Goal: Task Accomplishment & Management: Complete application form

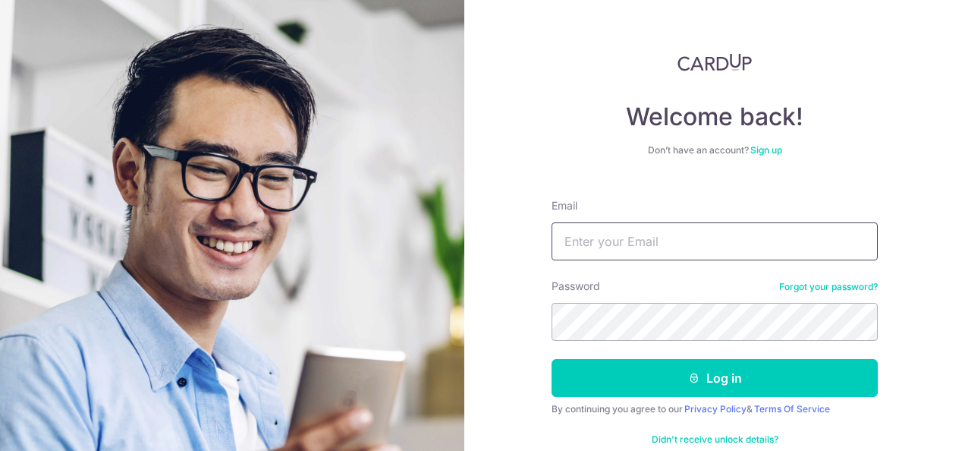
click at [628, 244] on input "Email" at bounding box center [714, 241] width 326 height 38
type input "[EMAIL_ADDRESS][DOMAIN_NAME]"
click at [551, 359] on button "Log in" at bounding box center [714, 378] width 326 height 38
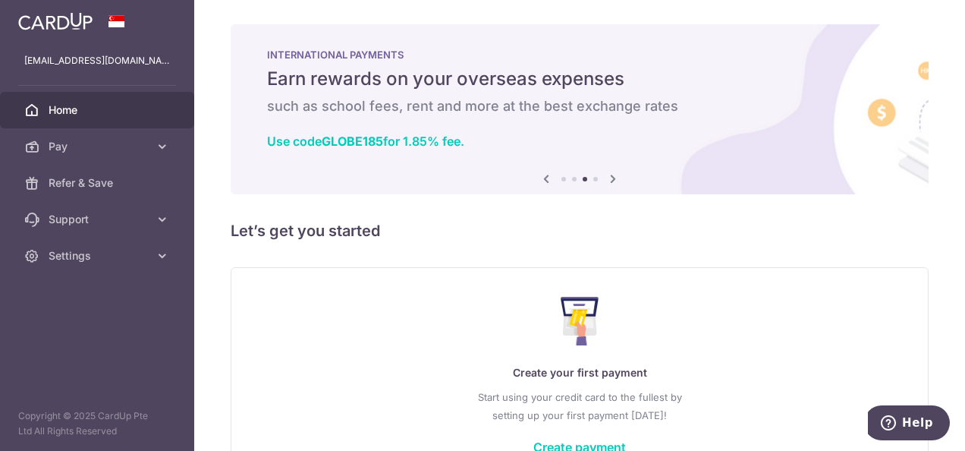
scroll to position [103, 0]
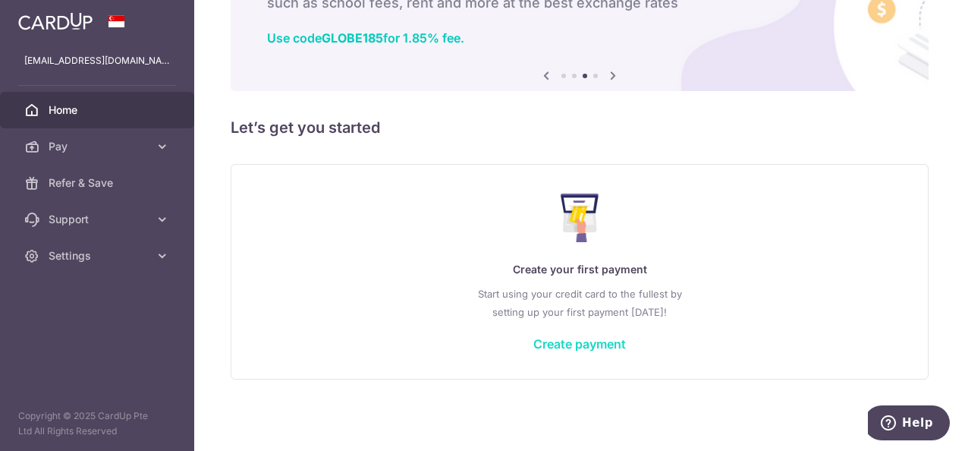
click at [554, 344] on link "Create payment" at bounding box center [579, 343] width 93 height 15
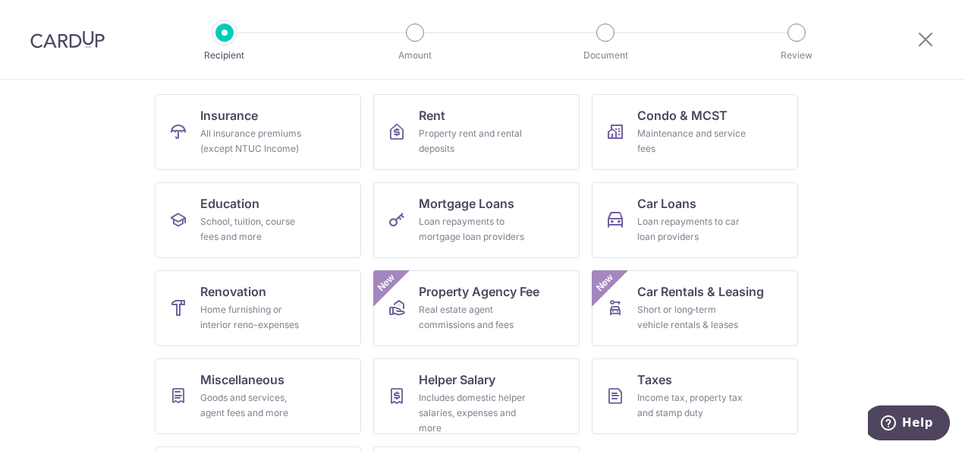
scroll to position [129, 0]
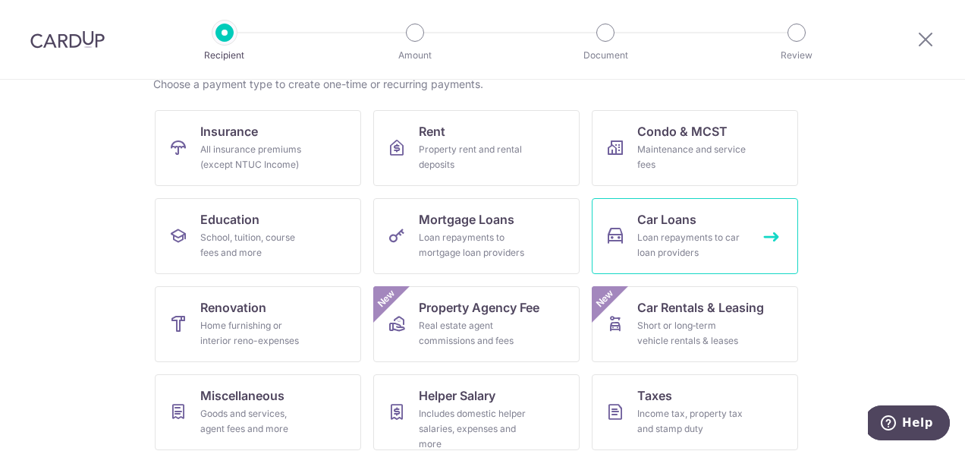
click at [672, 250] on div "Loan repayments to car loan providers" at bounding box center [691, 245] width 109 height 30
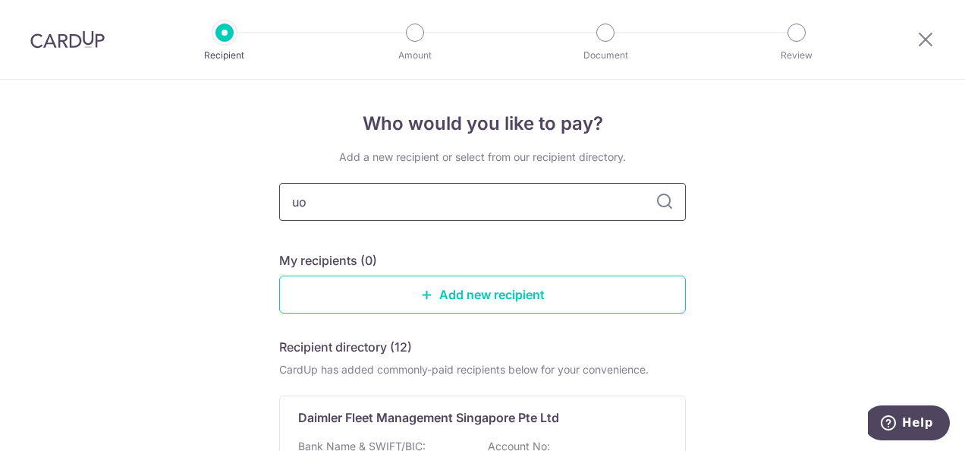
type input "uob"
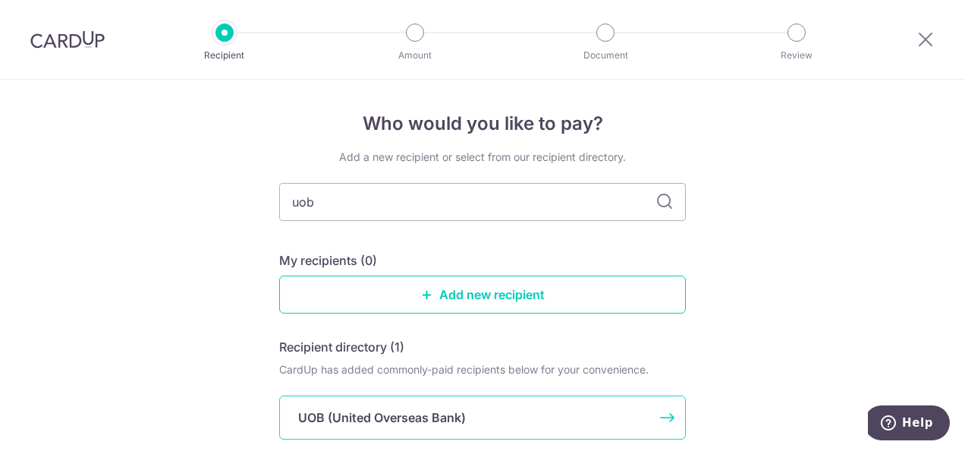
click at [397, 429] on div "UOB (United Overseas Bank)" at bounding box center [482, 417] width 407 height 44
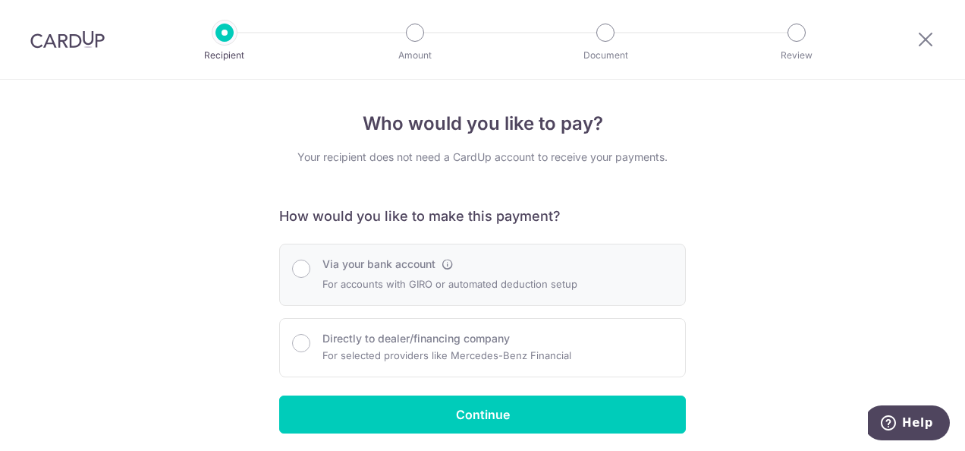
click at [322, 273] on div "Via your bank account For accounts with GIRO or automated deduction setup" at bounding box center [449, 274] width 255 height 36
radio input "true"
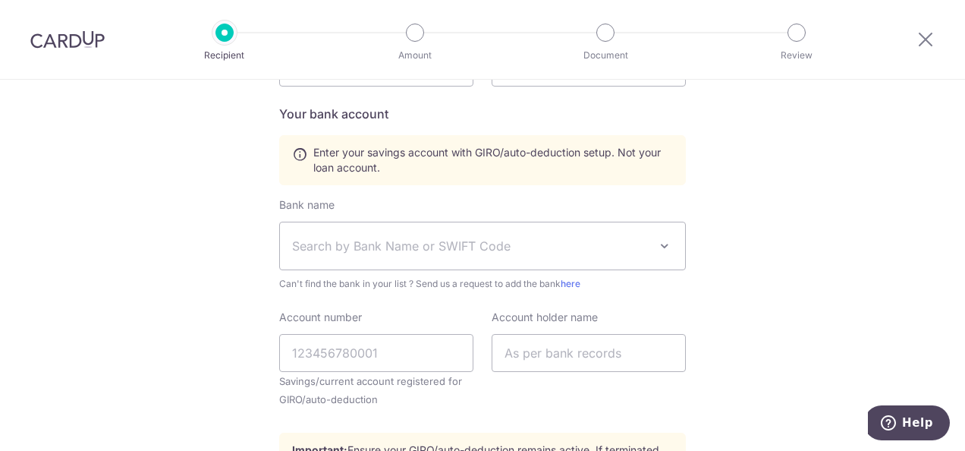
scroll to position [535, 0]
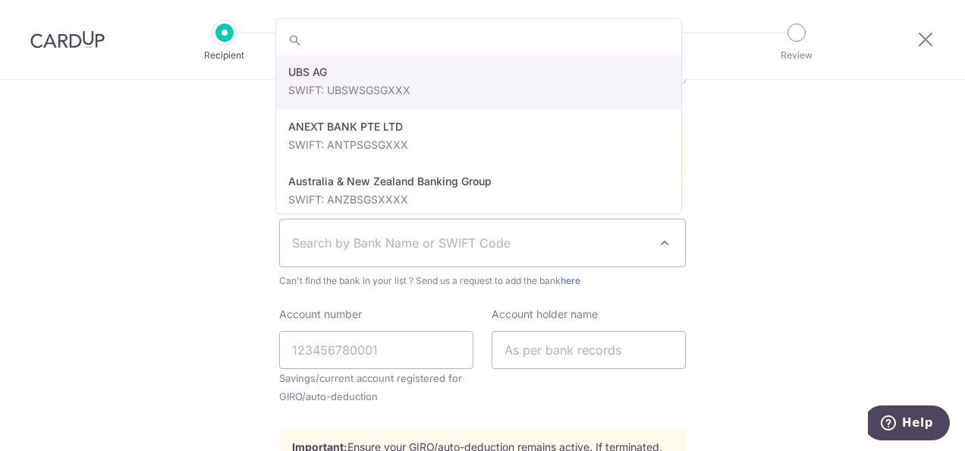
click at [576, 264] on span "Search by Bank Name or SWIFT Code" at bounding box center [482, 242] width 405 height 47
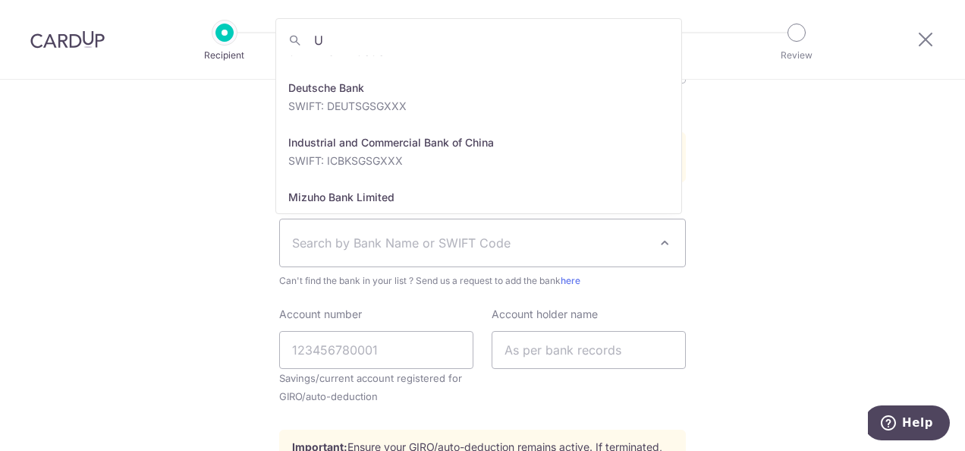
scroll to position [0, 0]
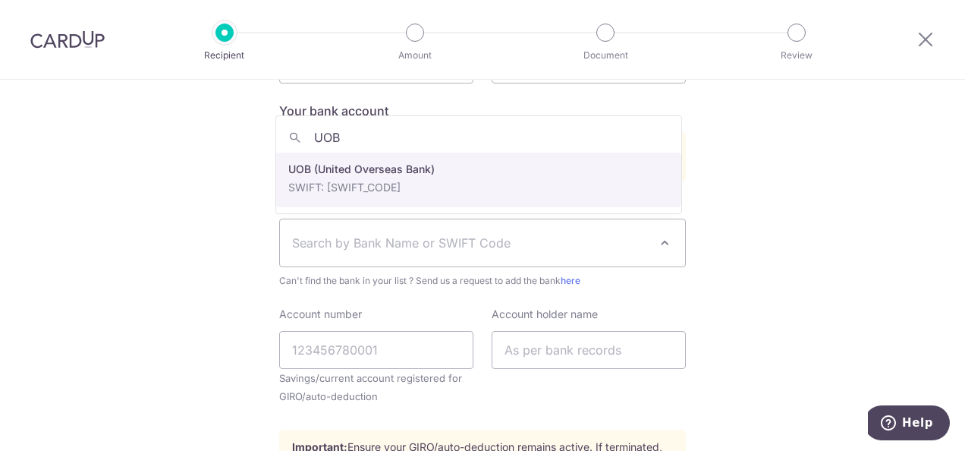
type input "UOB"
select select "18"
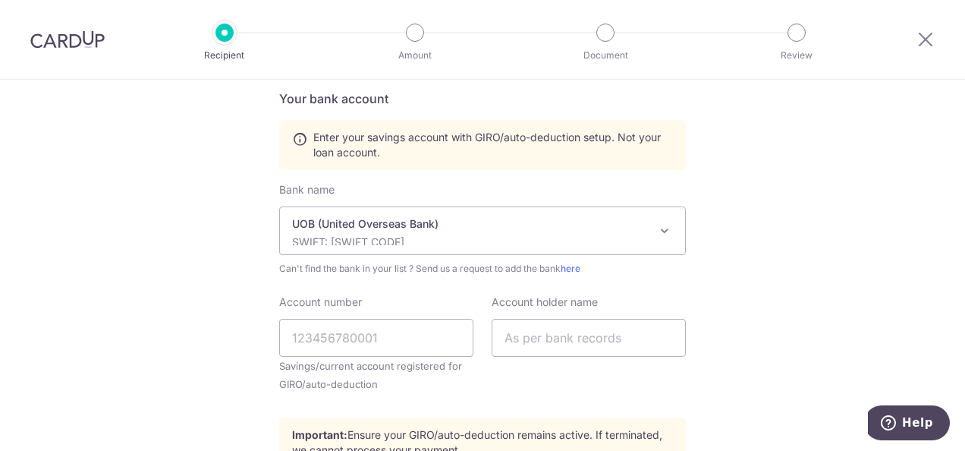
scroll to position [545, 0]
click at [344, 343] on input "Account number" at bounding box center [376, 339] width 194 height 38
click at [529, 336] on input "text" at bounding box center [589, 339] width 194 height 38
type input "Wan Seow See Chelsea"
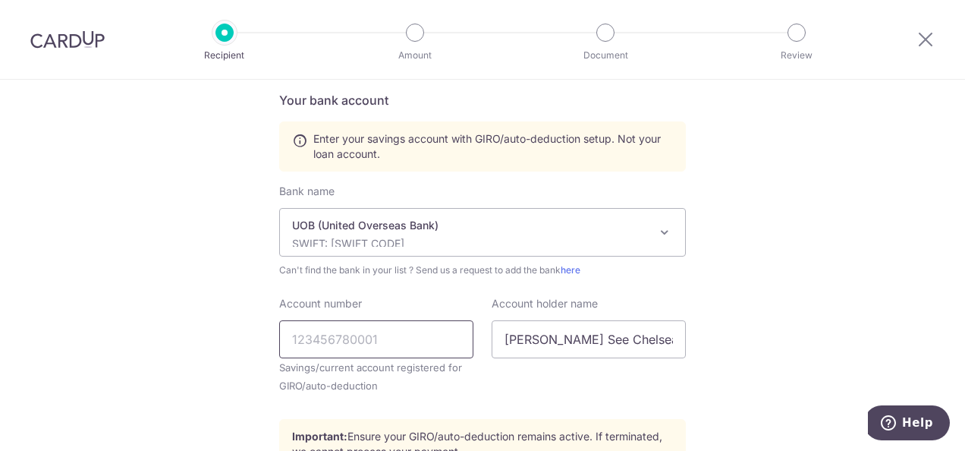
click at [378, 345] on input "Account number" at bounding box center [376, 339] width 194 height 38
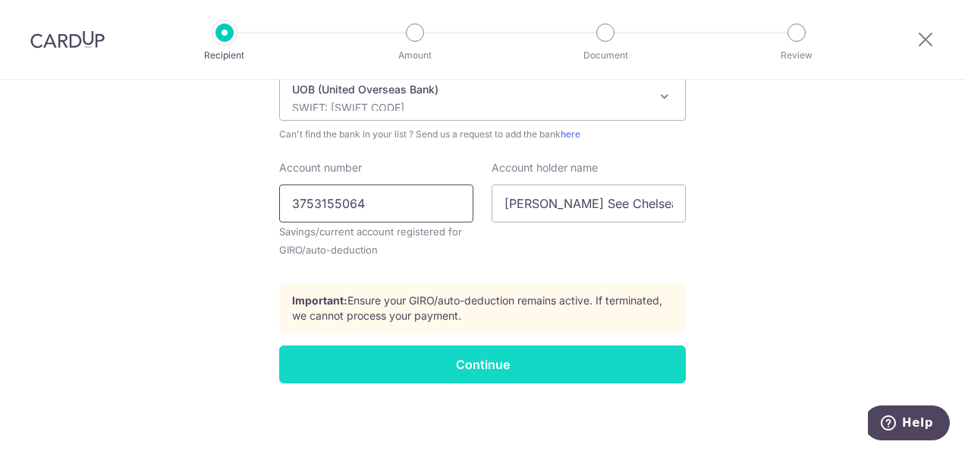
type input "3753155064"
click at [470, 359] on input "Continue" at bounding box center [482, 364] width 407 height 38
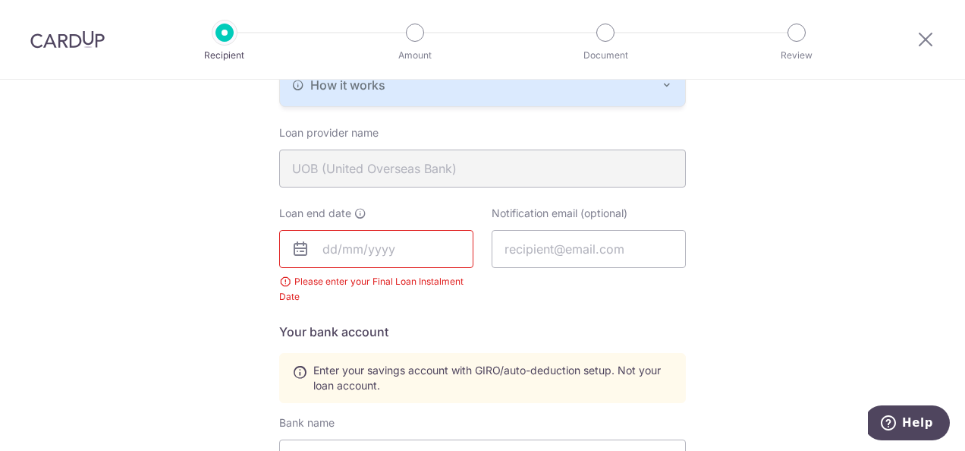
scroll to position [349, 0]
click at [326, 249] on input "text" at bounding box center [376, 250] width 194 height 38
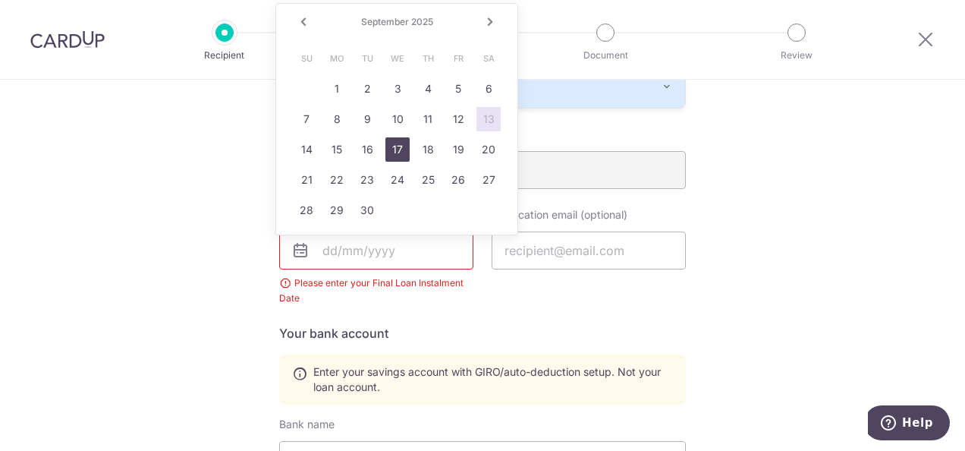
click at [391, 151] on link "17" at bounding box center [397, 149] width 24 height 24
click at [346, 247] on input "09/17/2025" at bounding box center [376, 250] width 194 height 38
click at [332, 246] on input "09/17/2025" at bounding box center [376, 250] width 194 height 38
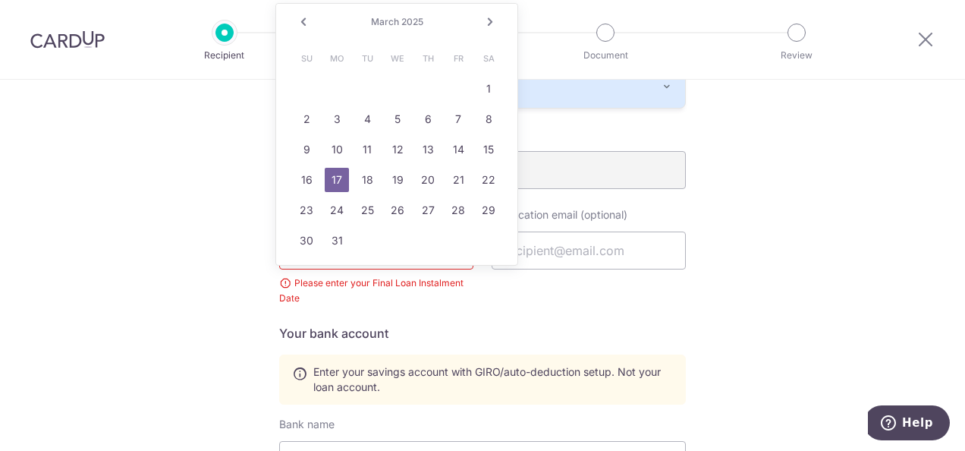
click at [417, 23] on span "2025" at bounding box center [412, 21] width 22 height 11
click at [438, 336] on h5 "Your bank account" at bounding box center [482, 333] width 407 height 18
click at [385, 240] on body "Recipient Amount Document Review Who would you like to pay? Your recipient does…" at bounding box center [482, 225] width 965 height 451
click at [391, 275] on div "Please enter your Final Loan Instalment Date" at bounding box center [376, 290] width 194 height 30
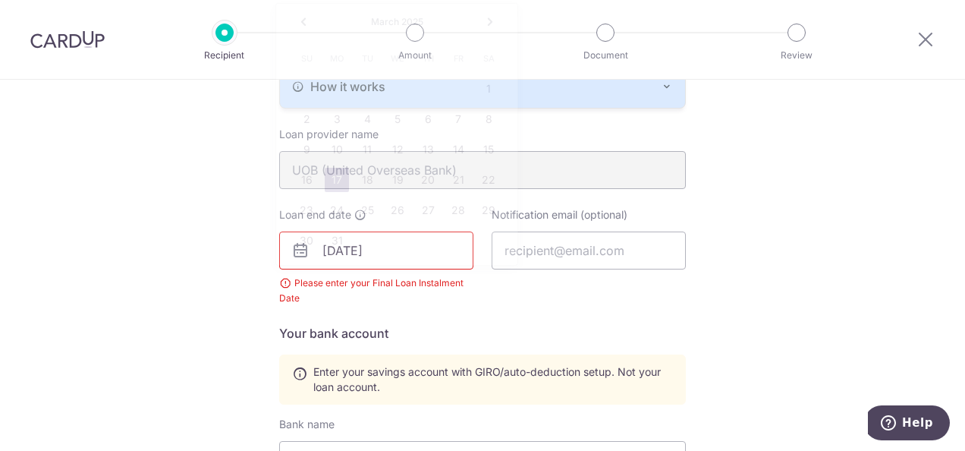
click at [382, 252] on body "Recipient Amount Document Review Who would you like to pay? Your recipient does…" at bounding box center [482, 225] width 965 height 451
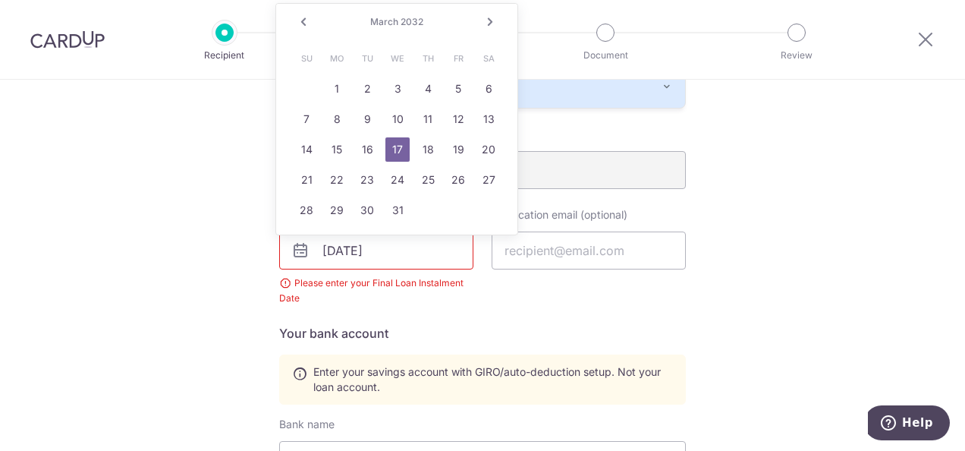
type input "03/17/2032"
click at [422, 305] on div "Loan end date 03/17/2032 Please enter your Final Loan Instalment Date Notificat…" at bounding box center [482, 265] width 425 height 117
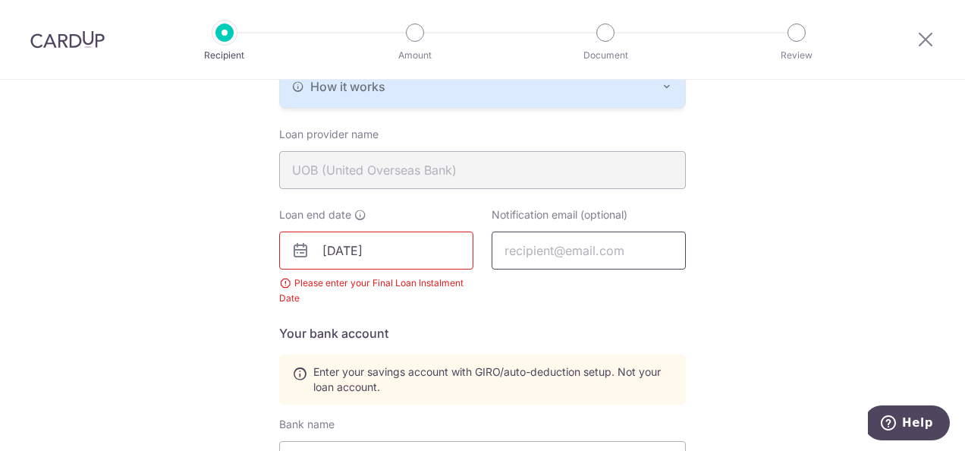
click at [537, 247] on input "text" at bounding box center [589, 250] width 194 height 38
click at [441, 331] on h5 "Your bank account" at bounding box center [482, 333] width 407 height 18
click at [545, 259] on input "text" at bounding box center [589, 250] width 194 height 38
type input "wan_xx@ymail.com"
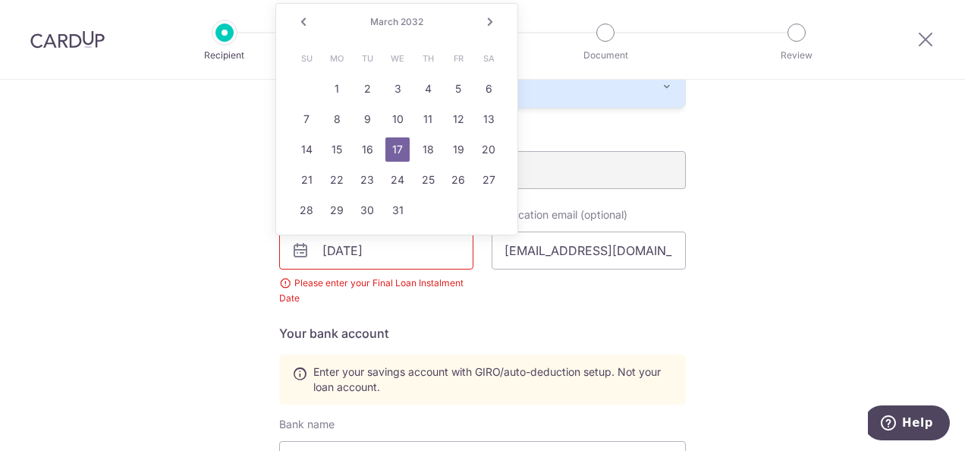
click at [331, 246] on input "03/17/2032" at bounding box center [376, 250] width 194 height 38
drag, startPoint x: 336, startPoint y: 247, endPoint x: 350, endPoint y: 247, distance: 14.4
click at [350, 247] on input "03/17/2032" at bounding box center [376, 250] width 194 height 38
click at [583, 282] on div "Notification email (optional) wan_xx@ymail.com" at bounding box center [588, 256] width 212 height 99
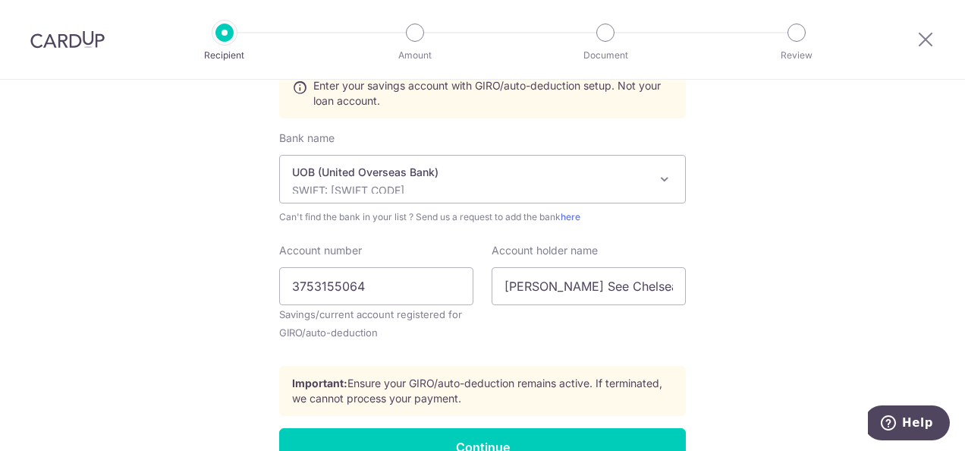
scroll to position [718, 0]
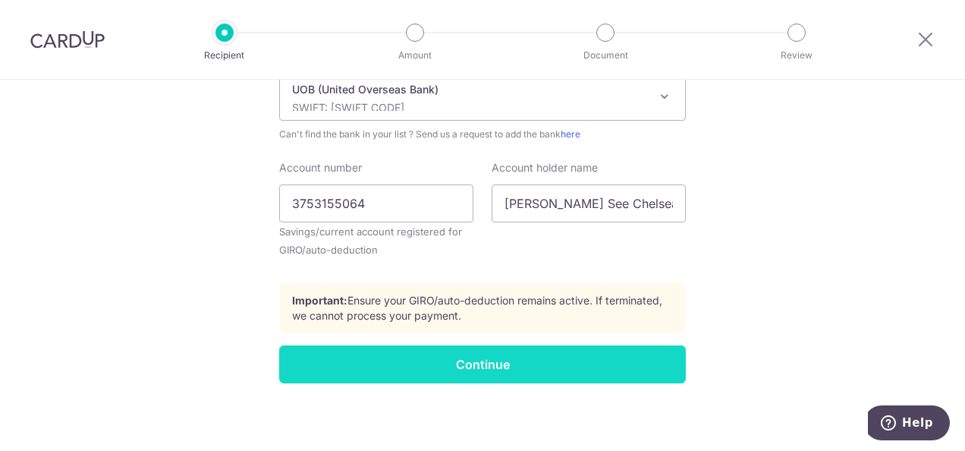
click at [440, 373] on input "Continue" at bounding box center [482, 364] width 407 height 38
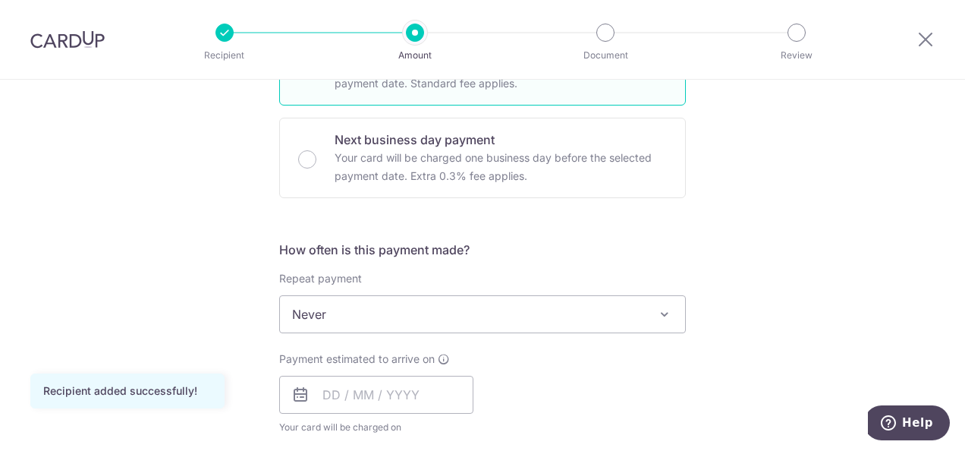
scroll to position [429, 0]
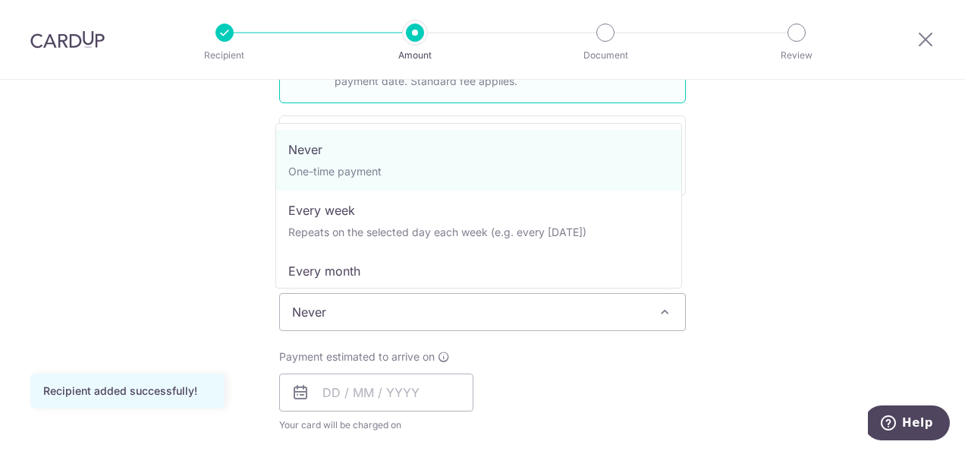
click at [485, 306] on span "Never" at bounding box center [482, 312] width 405 height 36
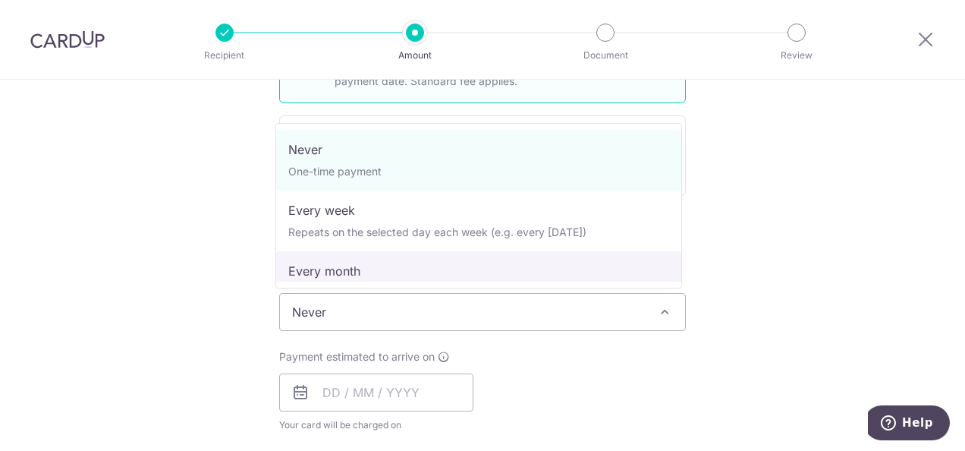
select select "3"
type input "[DATE]"
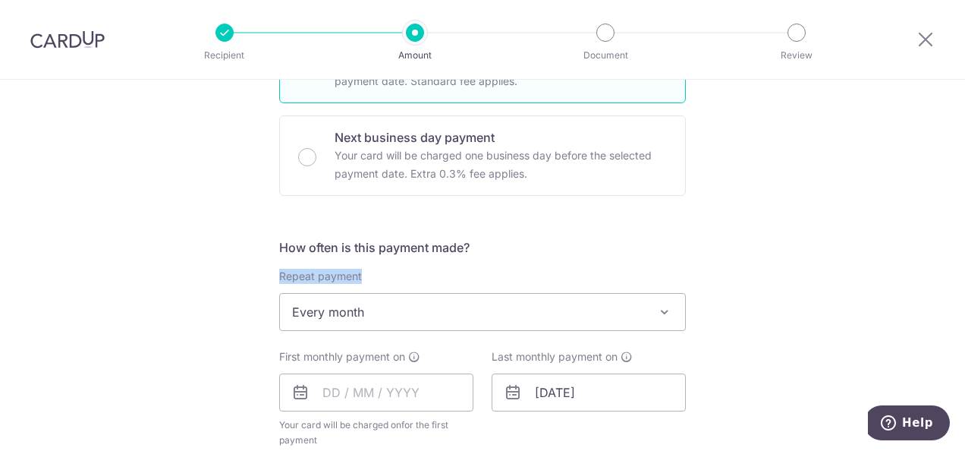
drag, startPoint x: 956, startPoint y: 232, endPoint x: 960, endPoint y: 304, distance: 72.2
click at [960, 304] on section "Tell us more about your payment Enter payment amount SGD Recipient added succes…" at bounding box center [482, 265] width 965 height 371
click at [322, 387] on input "text" at bounding box center [376, 392] width 194 height 38
drag, startPoint x: 956, startPoint y: 225, endPoint x: 957, endPoint y: 256, distance: 31.9
click at [957, 256] on section "Tell us more about your payment Enter payment amount SGD Recipient added succes…" at bounding box center [482, 265] width 965 height 371
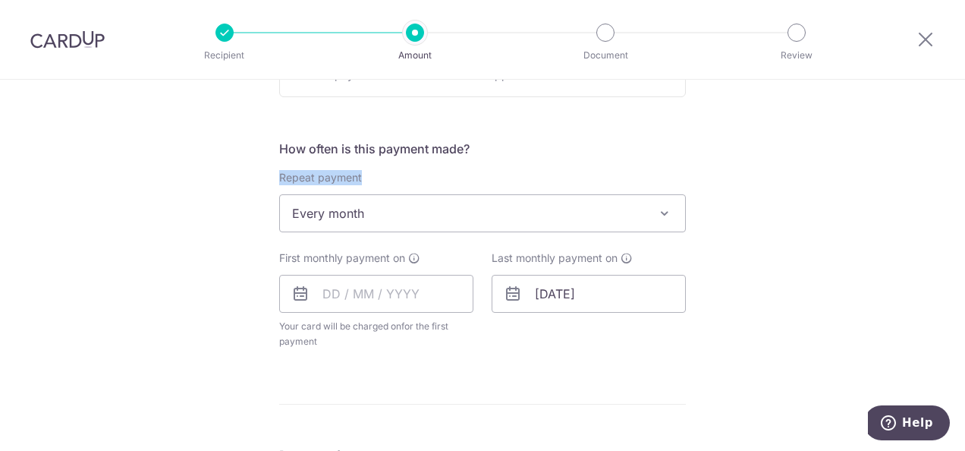
scroll to position [548, 0]
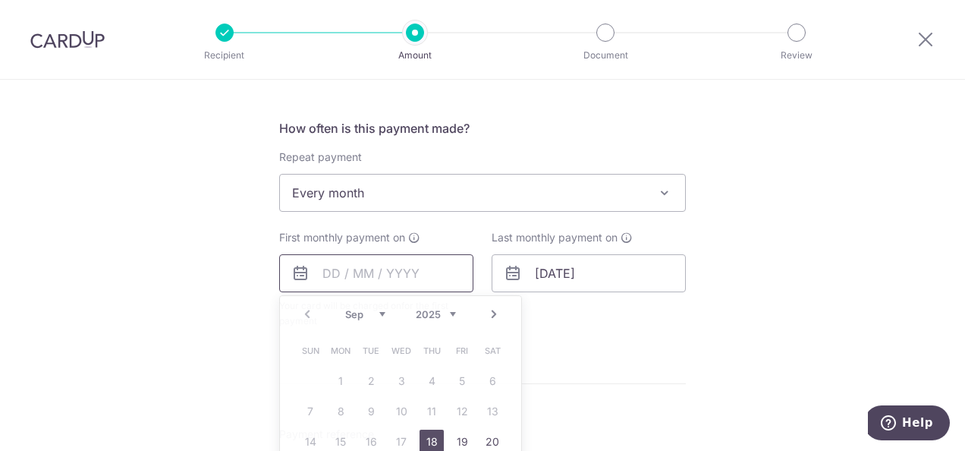
click at [319, 263] on input "text" at bounding box center [376, 273] width 194 height 38
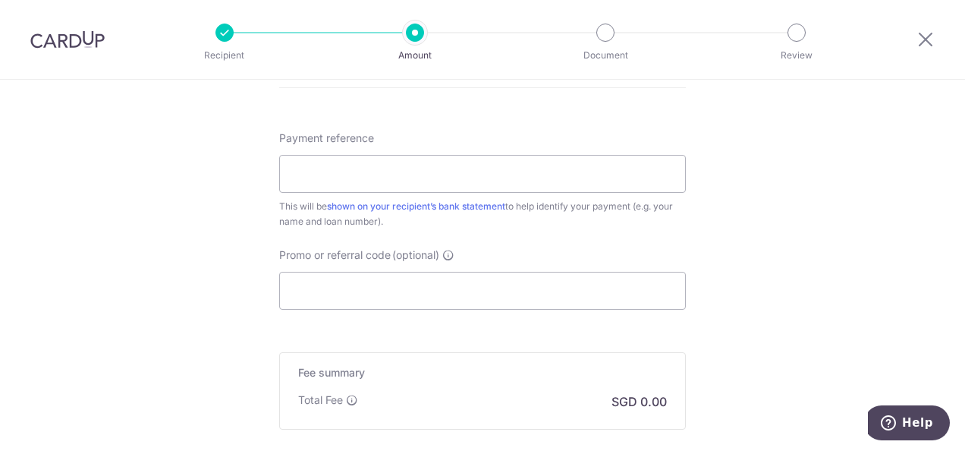
scroll to position [842, 0]
click at [311, 176] on input "Payment reference" at bounding box center [482, 175] width 407 height 38
type input "Car Loan 802-814-464-4"
click at [310, 294] on input "Promo or referral code (optional)" at bounding box center [482, 292] width 407 height 38
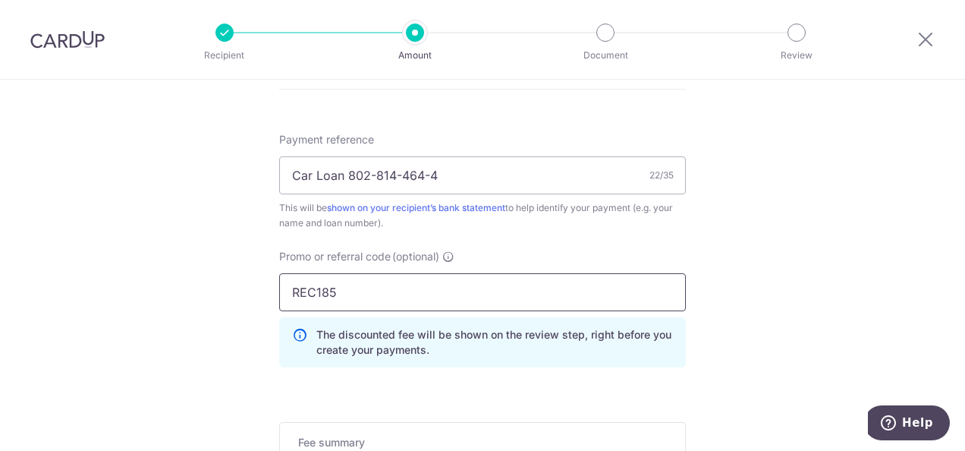
type input "REC185"
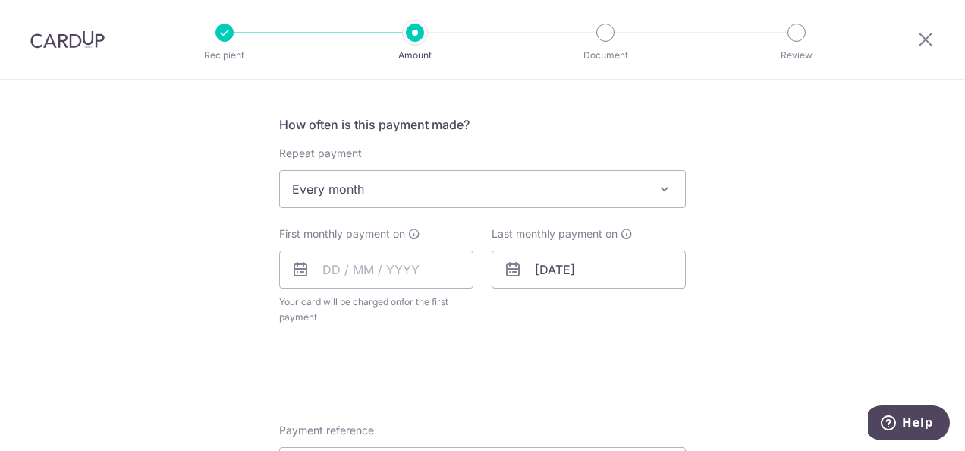
scroll to position [526, 0]
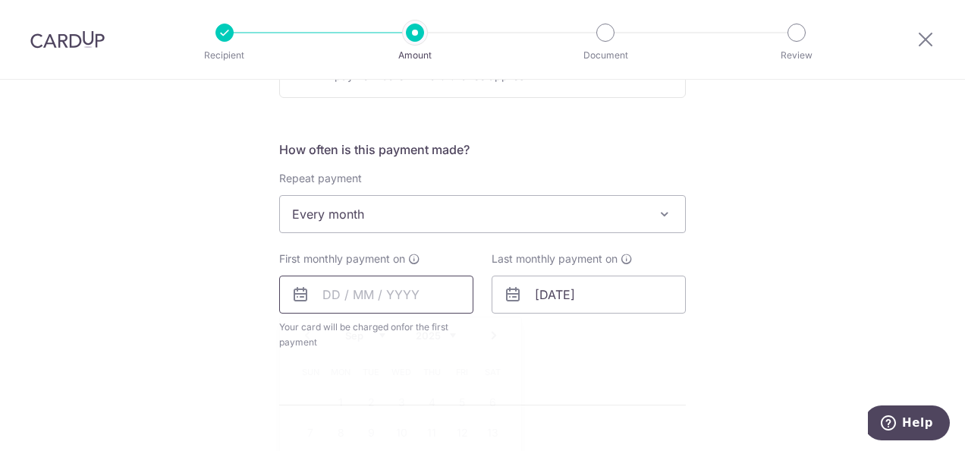
click at [322, 291] on input "text" at bounding box center [376, 294] width 194 height 38
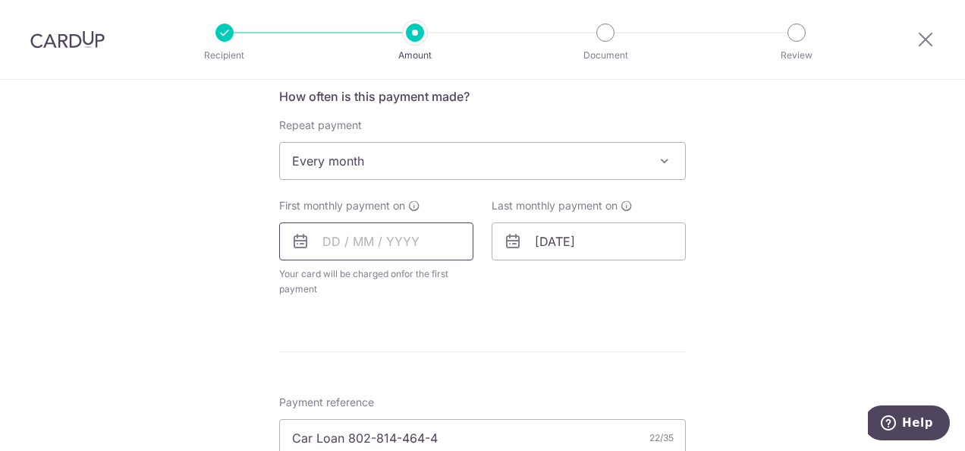
scroll to position [576, 0]
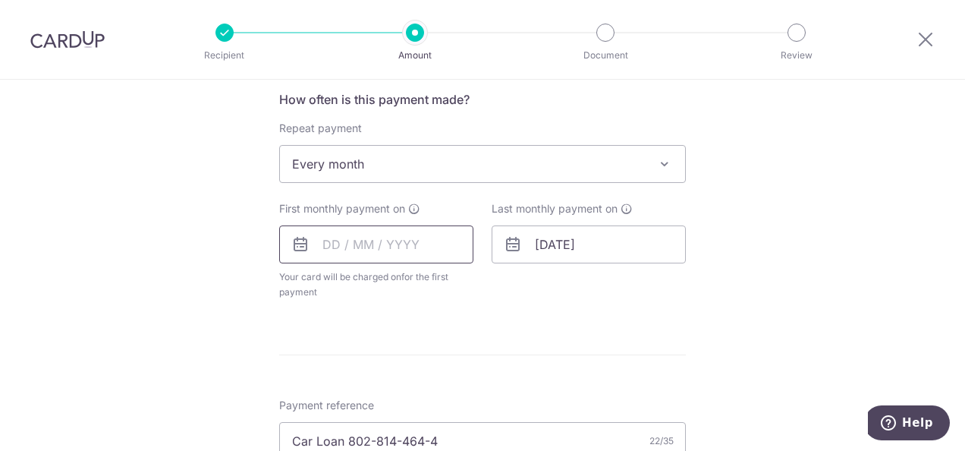
click at [316, 235] on input "text" at bounding box center [376, 244] width 194 height 38
click at [325, 240] on input "text" at bounding box center [376, 244] width 194 height 38
click at [327, 244] on input "28/09" at bounding box center [376, 244] width 194 height 38
click at [372, 246] on input "26/09" at bounding box center [376, 244] width 194 height 38
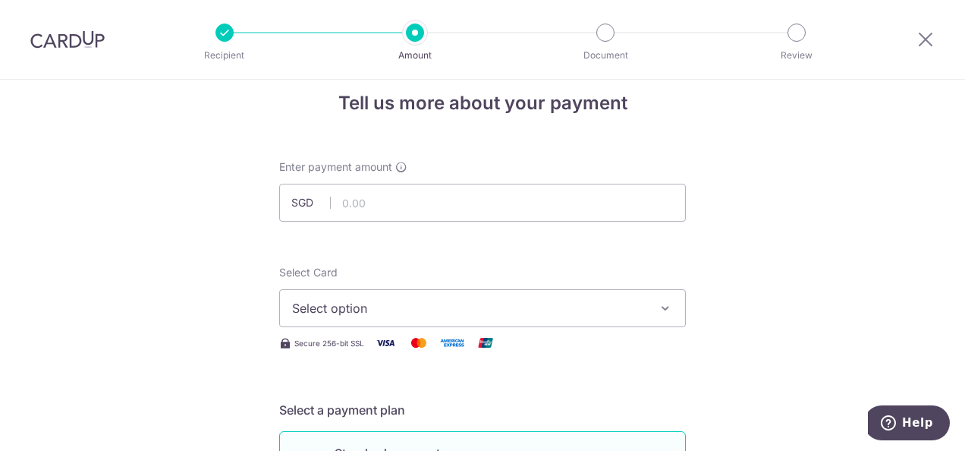
scroll to position [18, 0]
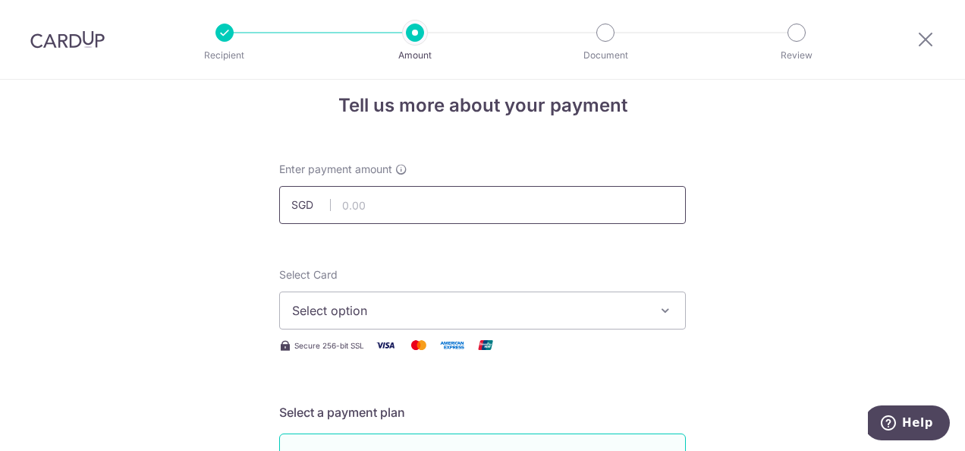
type input "26/09/25"
click at [354, 202] on input "text" at bounding box center [482, 205] width 407 height 38
type input "1,631.00"
click at [329, 311] on span "Select option" at bounding box center [468, 310] width 353 height 18
click at [322, 351] on span "Add credit card" at bounding box center [495, 352] width 353 height 15
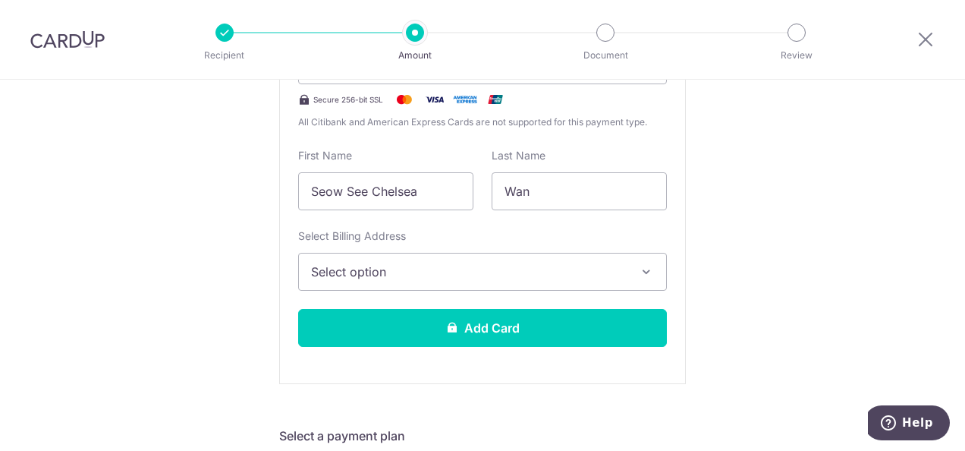
scroll to position [410, 0]
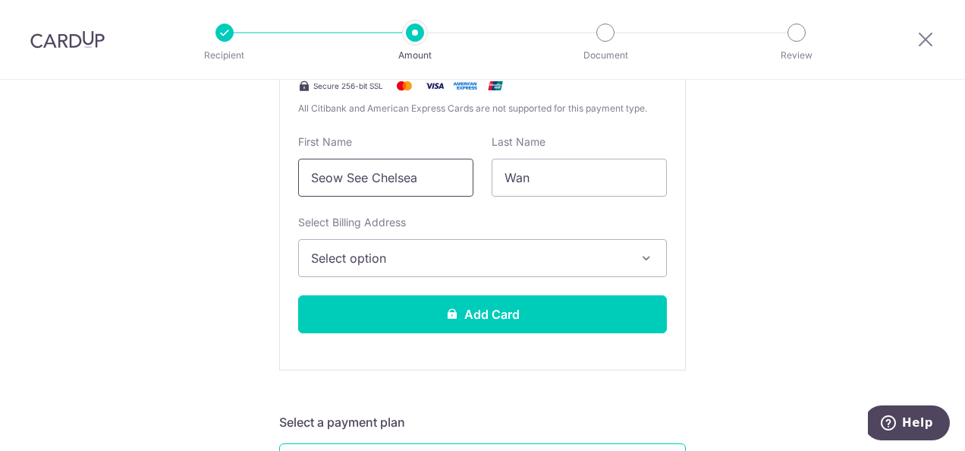
drag, startPoint x: 437, startPoint y: 181, endPoint x: 285, endPoint y: 191, distance: 152.1
click at [289, 191] on div "First Name Seow See Chelsea" at bounding box center [385, 165] width 193 height 62
type input "Chelsea"
click at [552, 172] on input "Wan" at bounding box center [579, 178] width 175 height 38
click at [502, 270] on button "Select option" at bounding box center [482, 258] width 369 height 38
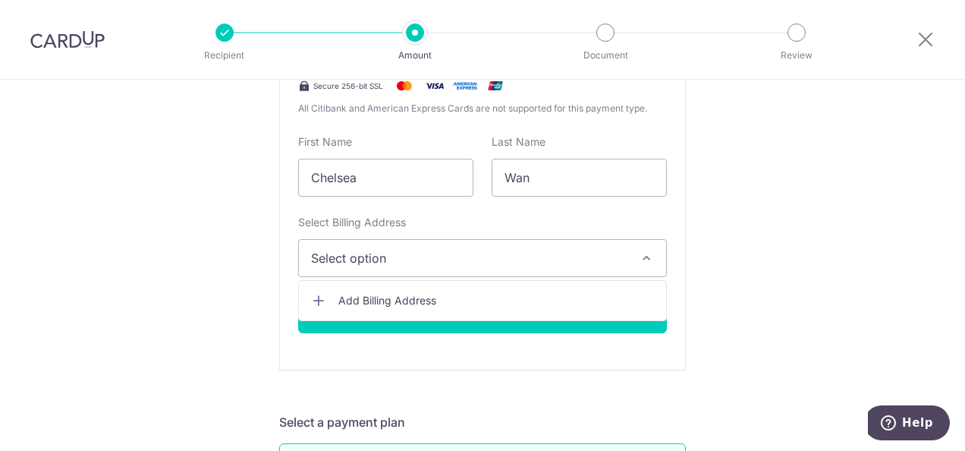
click at [404, 299] on span "Add Billing Address" at bounding box center [496, 300] width 316 height 15
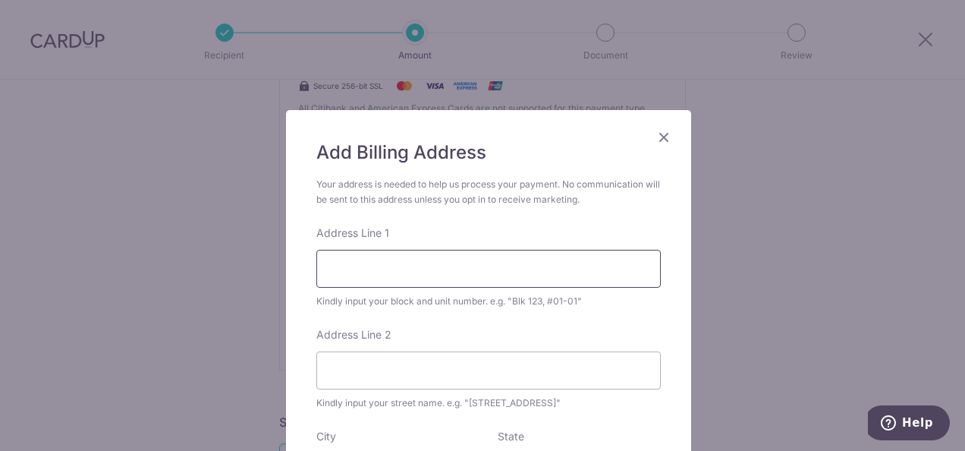
click at [381, 272] on input "Address Line 1" at bounding box center [488, 269] width 344 height 38
type input "80"
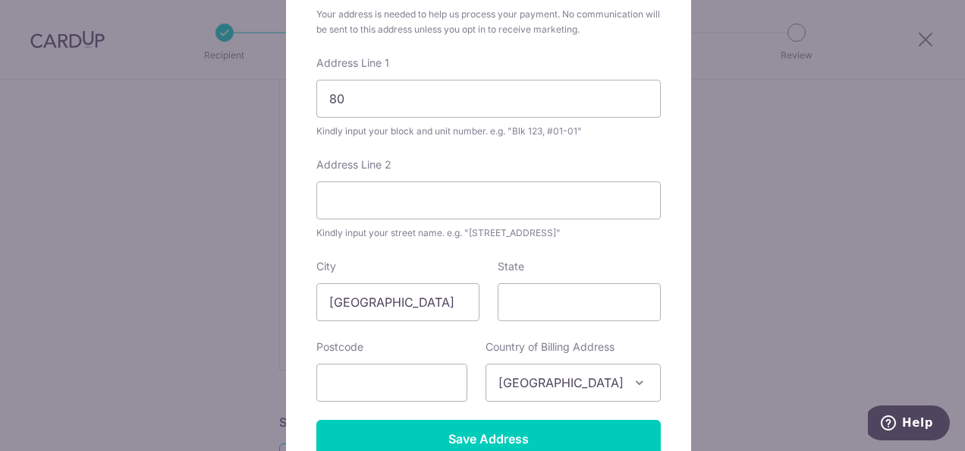
scroll to position [187, 0]
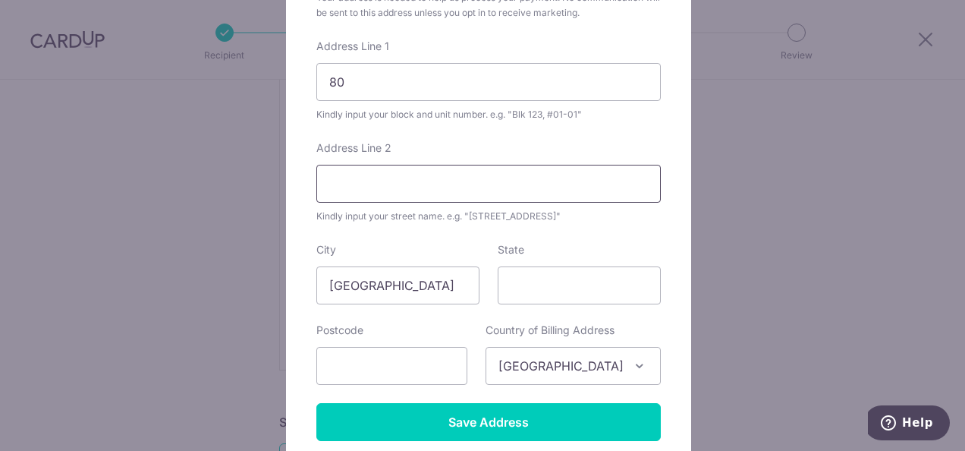
click at [355, 185] on input "Address Line 2" at bounding box center [488, 184] width 344 height 38
type input "Eng Kong Terrace"
click at [391, 364] on input "text" at bounding box center [391, 366] width 151 height 38
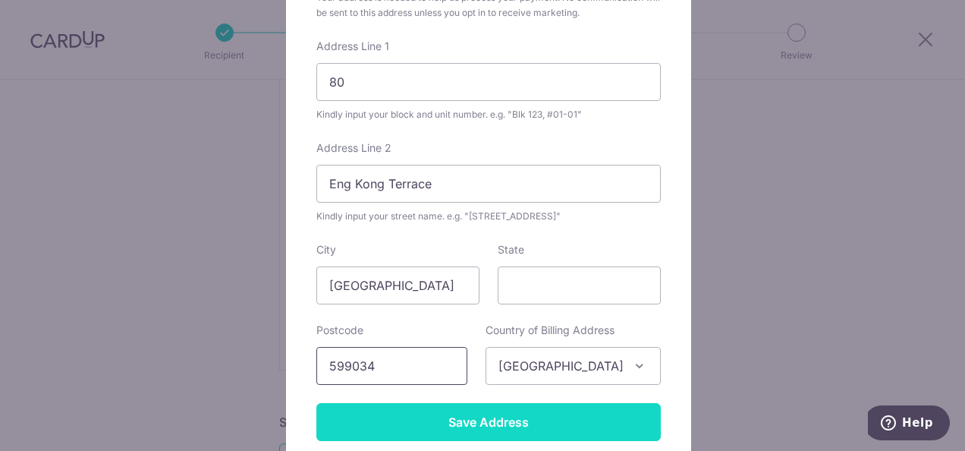
type input "599034"
click at [487, 422] on input "Save Address" at bounding box center [488, 422] width 344 height 38
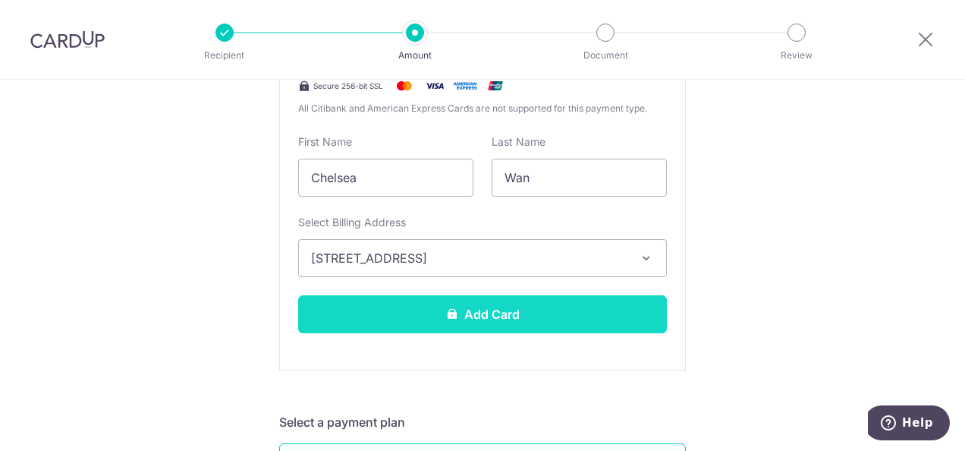
click at [566, 313] on button "Add Card" at bounding box center [482, 314] width 369 height 38
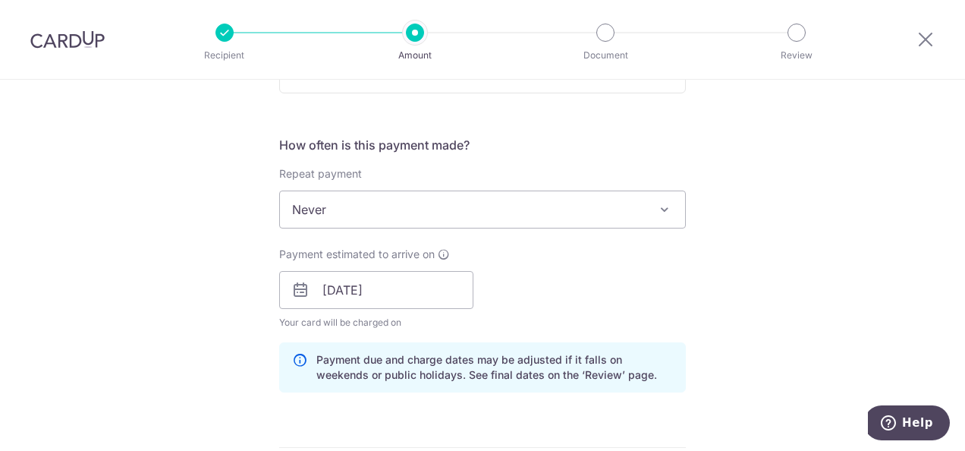
scroll to position [529, 0]
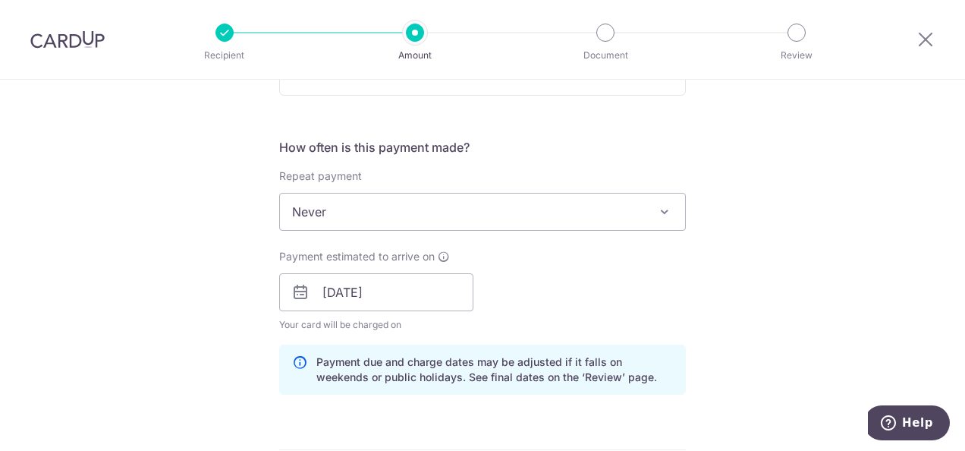
click at [435, 237] on div "How often is this payment made? Repeat payment Never Every week Every month Eve…" at bounding box center [482, 272] width 407 height 269
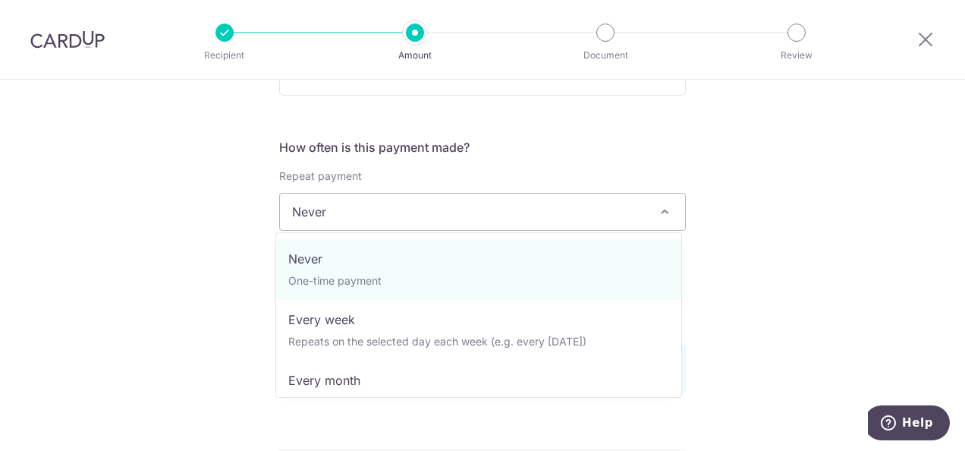
click at [417, 216] on span "Never" at bounding box center [482, 211] width 405 height 36
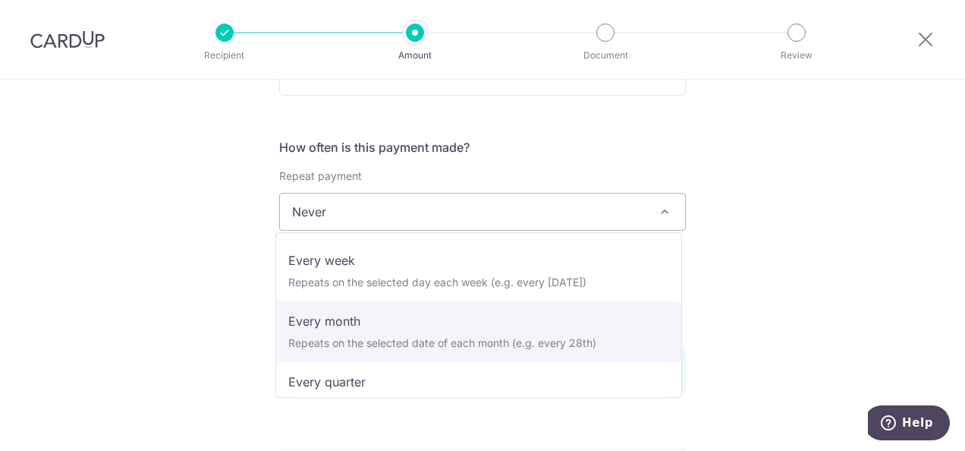
scroll to position [39, 0]
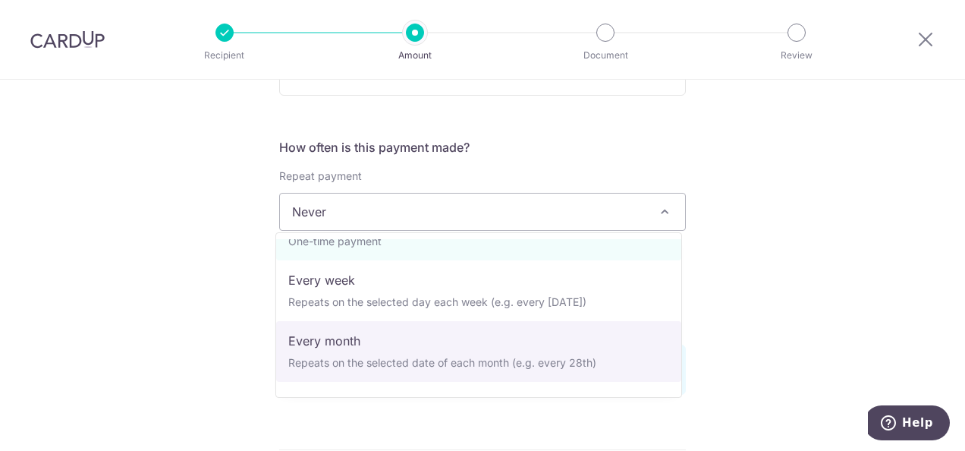
select select "3"
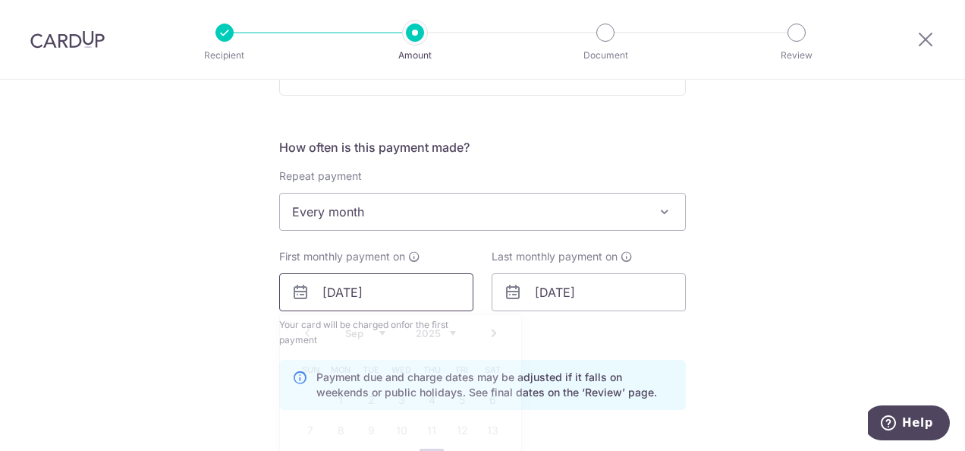
click at [331, 293] on input "26/09/25" at bounding box center [376, 292] width 194 height 38
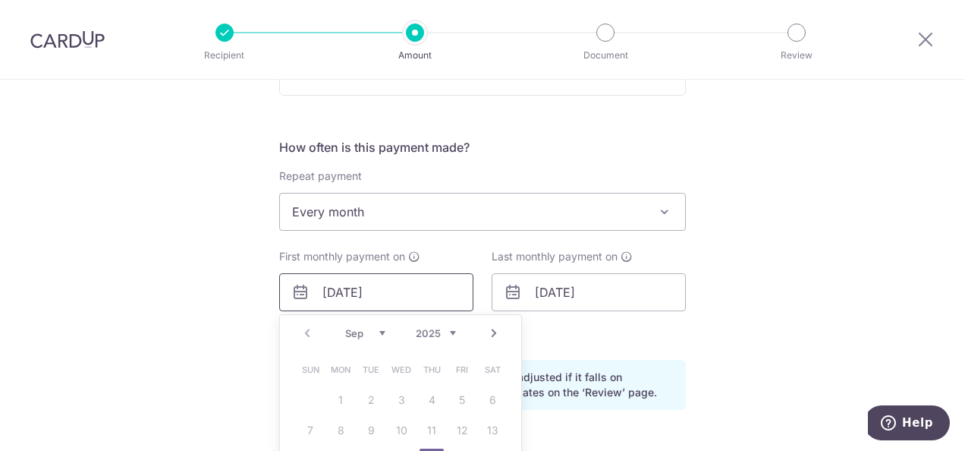
type input "[DATE]"
click at [641, 328] on div "How often is this payment made? Repeat payment Never Every week Every month Eve…" at bounding box center [482, 280] width 407 height 284
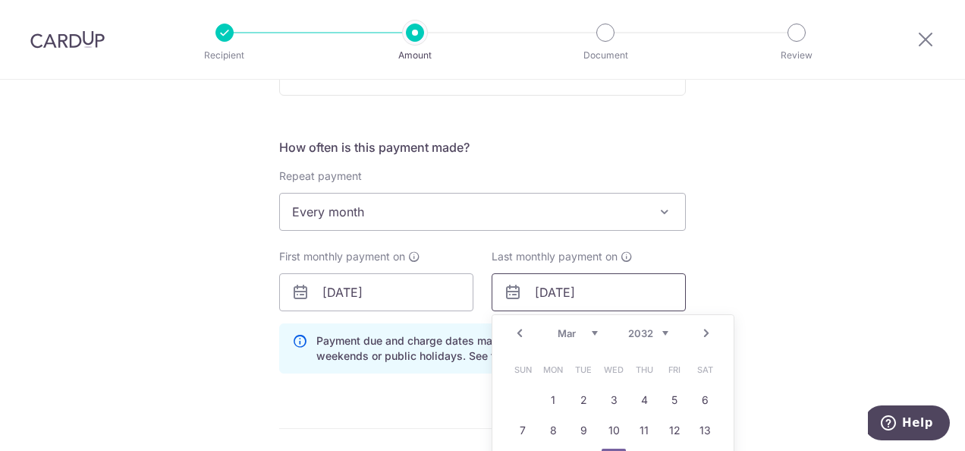
drag, startPoint x: 540, startPoint y: 291, endPoint x: 519, endPoint y: 291, distance: 21.2
click at [519, 291] on input "17/03/2032" at bounding box center [589, 292] width 194 height 38
type input "[DATE]"
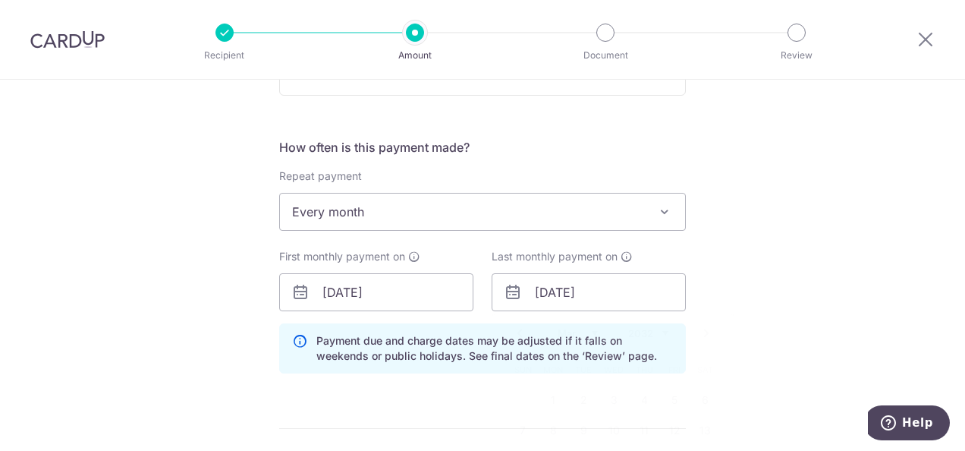
click at [733, 273] on div "Tell us more about your payment Enter payment amount SGD 1,631.00 1631.00 Card …" at bounding box center [482, 257] width 965 height 1413
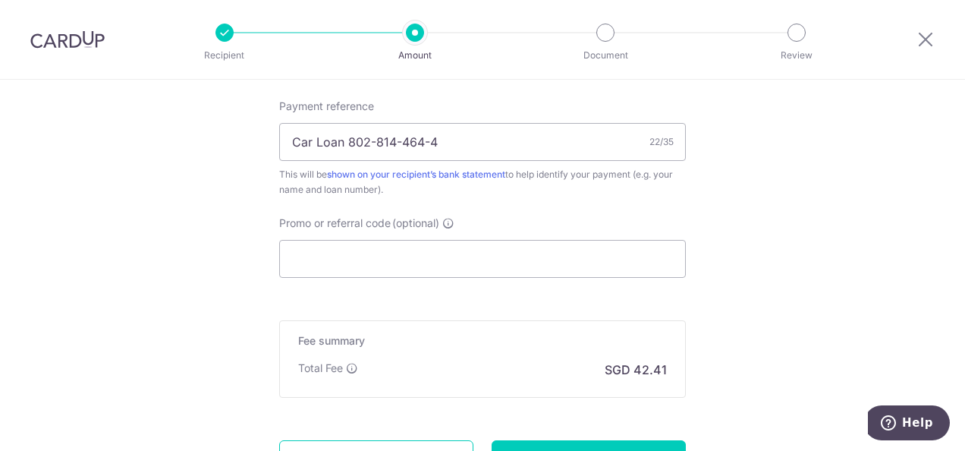
scroll to position [894, 0]
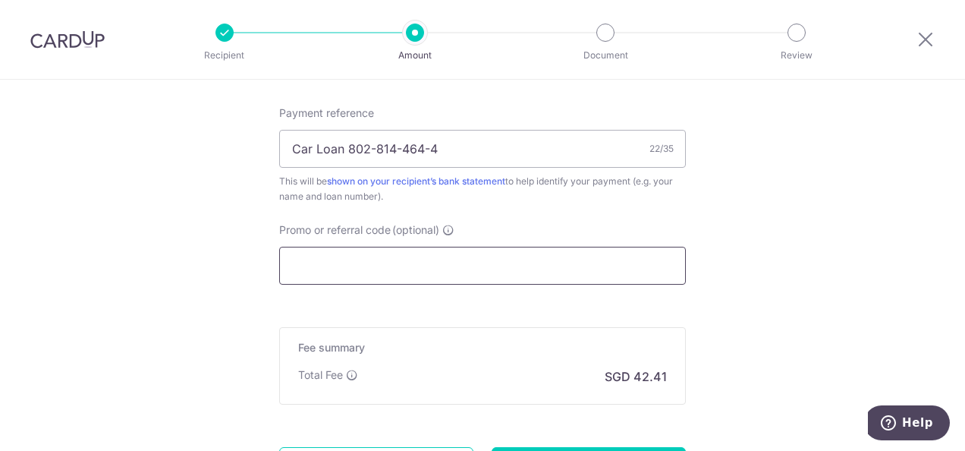
click at [378, 263] on input "Promo or referral code (optional)" at bounding box center [482, 266] width 407 height 38
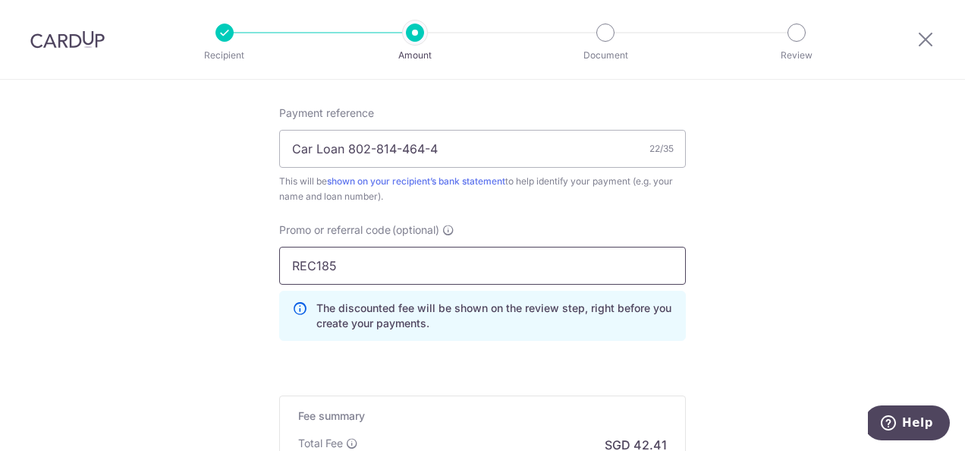
type input "REC185"
click at [457, 137] on input "Car Loan 802-814-464-4" at bounding box center [482, 149] width 407 height 38
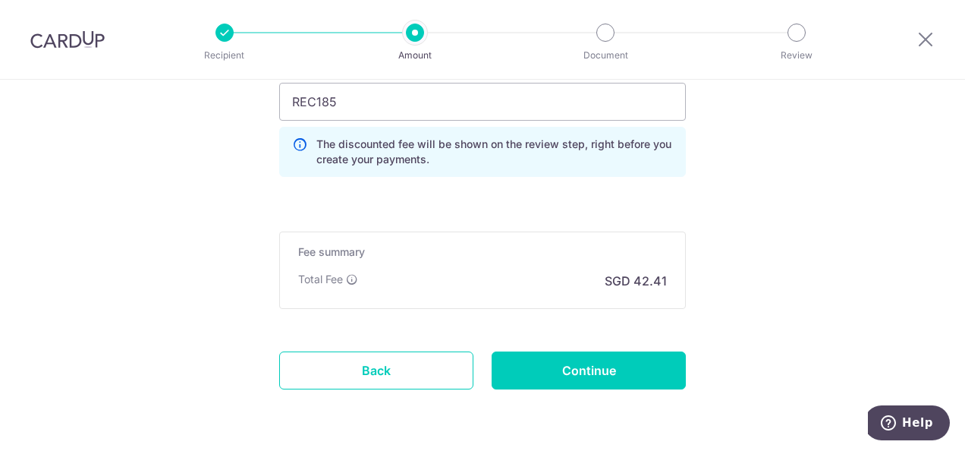
scroll to position [1060, 0]
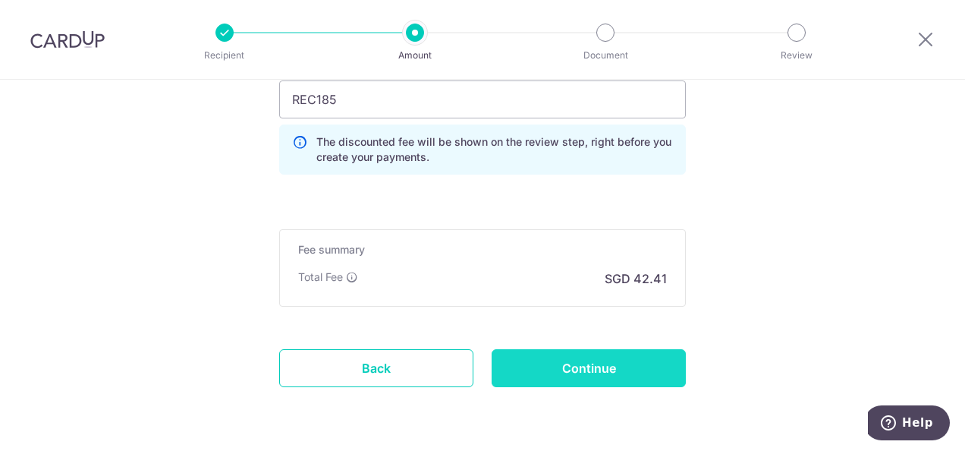
click at [578, 365] on input "Continue" at bounding box center [589, 368] width 194 height 38
type input "Create Schedule"
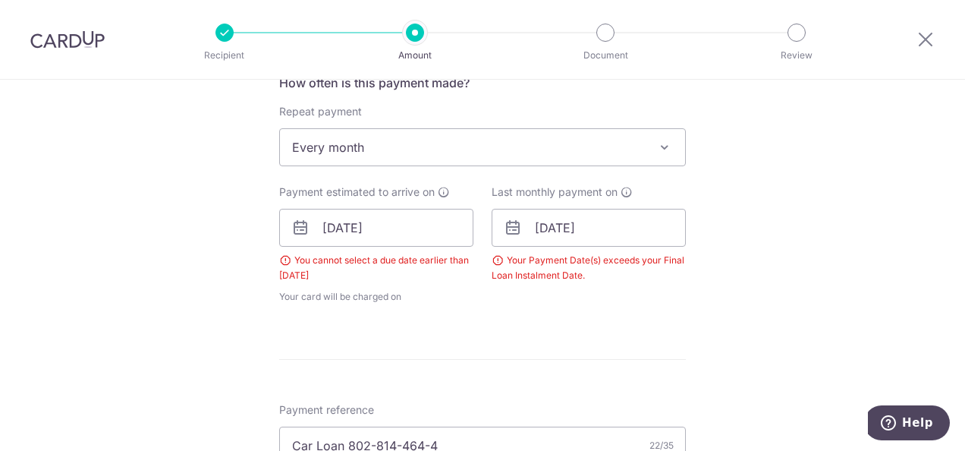
scroll to position [599, 0]
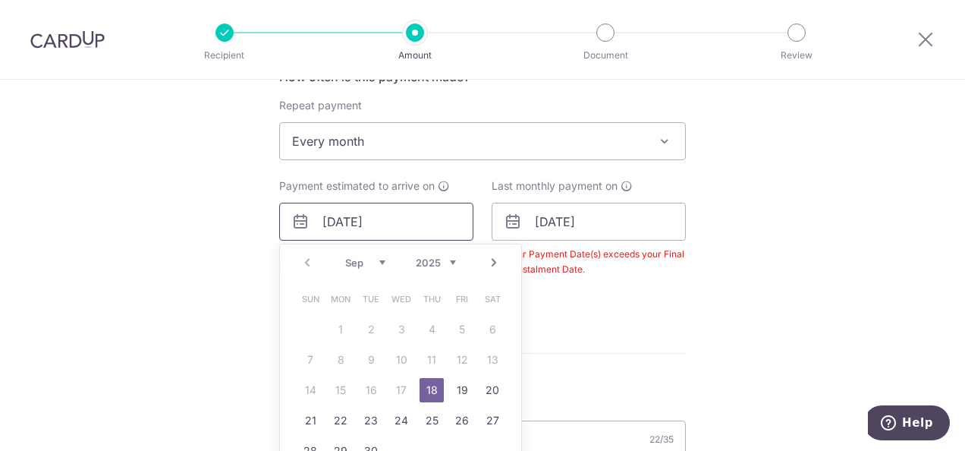
click at [328, 225] on input "[DATE]" at bounding box center [376, 222] width 194 height 38
click at [337, 443] on link "29" at bounding box center [340, 450] width 24 height 24
type input "[DATE]"
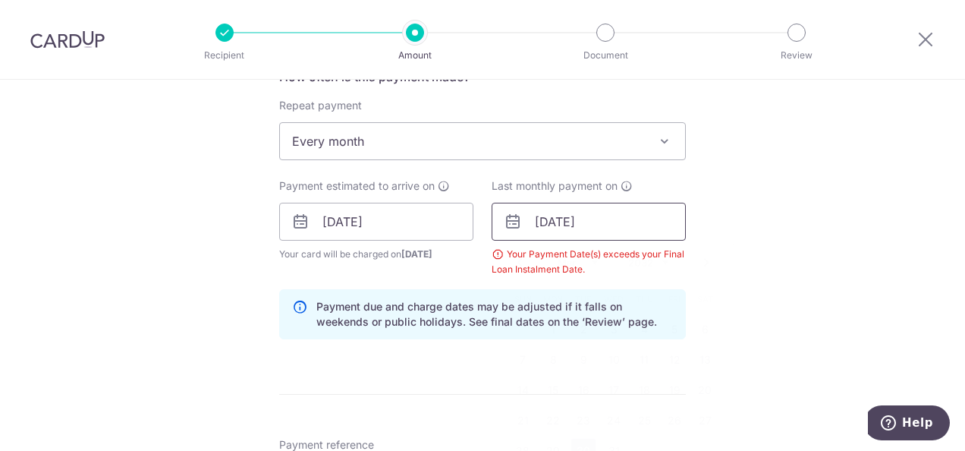
click at [556, 221] on input "[DATE]" at bounding box center [589, 222] width 194 height 38
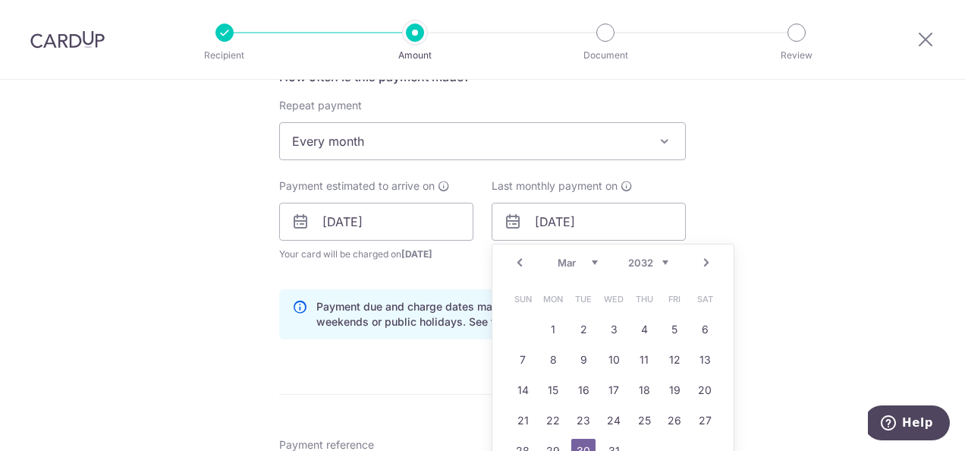
click at [571, 443] on link "30" at bounding box center [583, 450] width 24 height 24
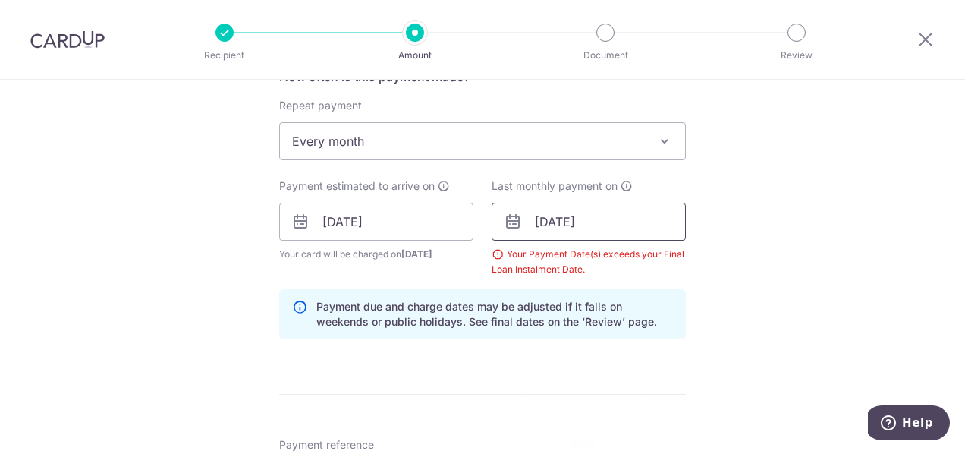
click at [540, 215] on input "[DATE]" at bounding box center [589, 222] width 194 height 38
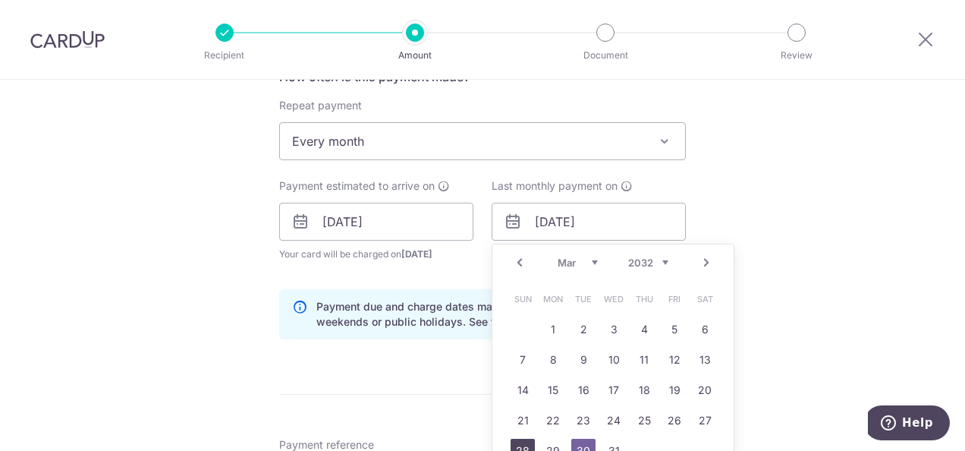
click at [522, 446] on link "28" at bounding box center [522, 450] width 24 height 24
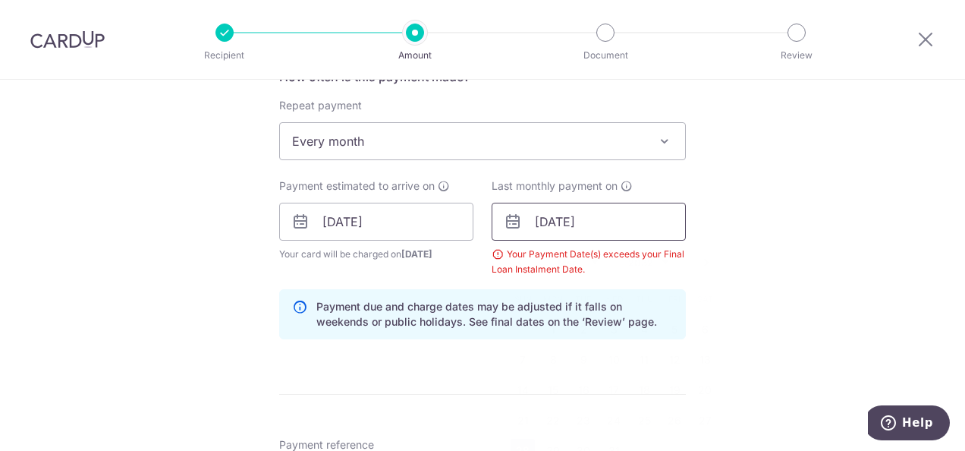
click at [627, 215] on input "[DATE]" at bounding box center [589, 222] width 194 height 38
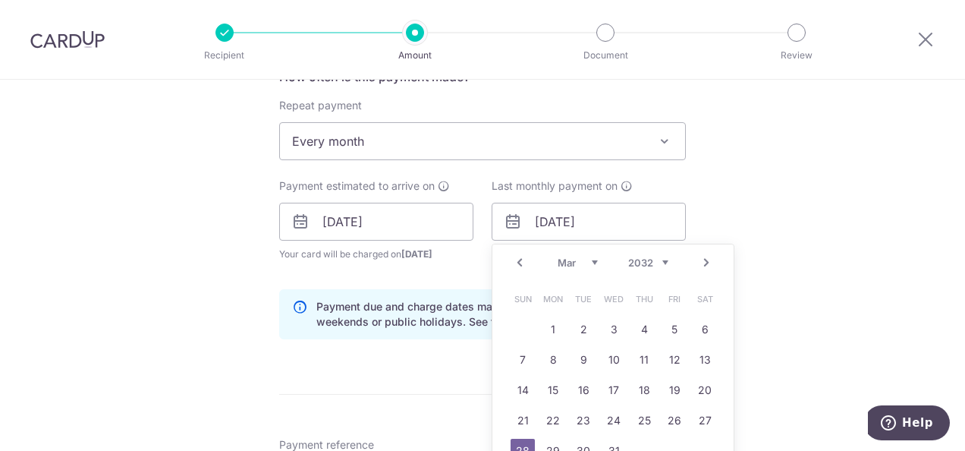
click at [519, 448] on link "28" at bounding box center [522, 450] width 24 height 24
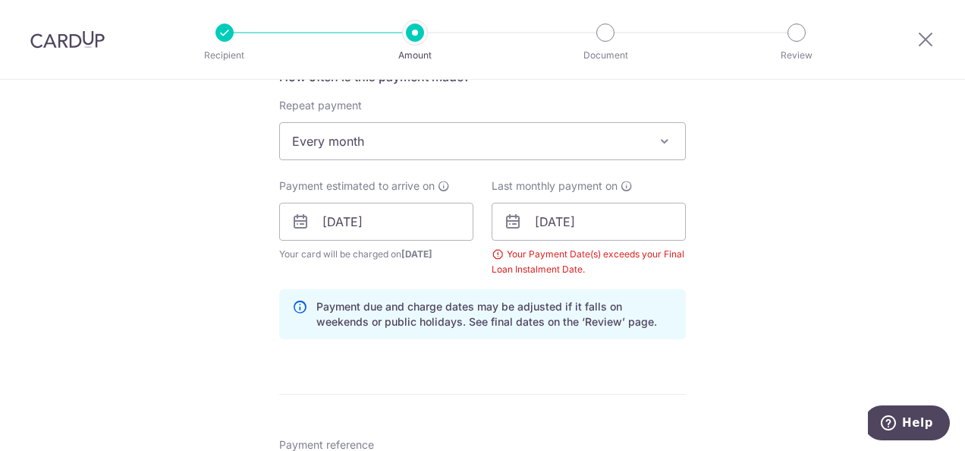
click at [746, 233] on div "Tell us more about your payment Enter payment amount SGD 1,631.00 1631.00 Selec…" at bounding box center [482, 239] width 965 height 1518
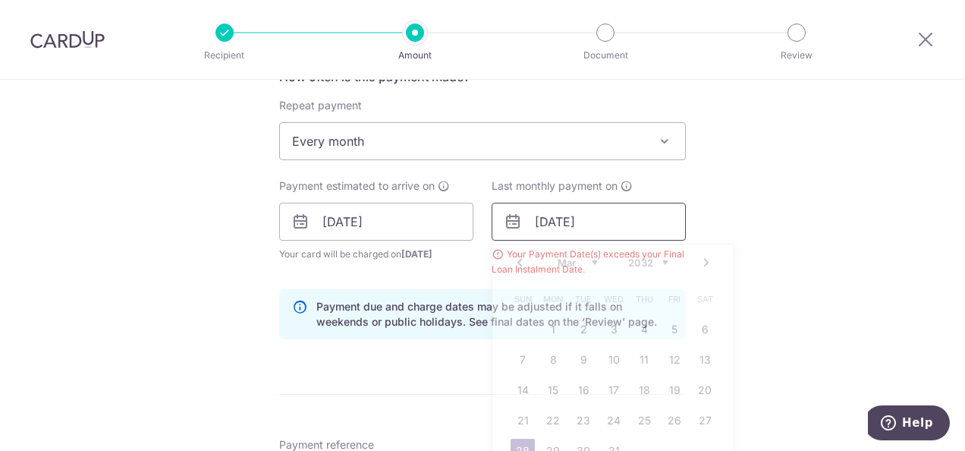
click at [579, 222] on input "[DATE]" at bounding box center [589, 222] width 194 height 38
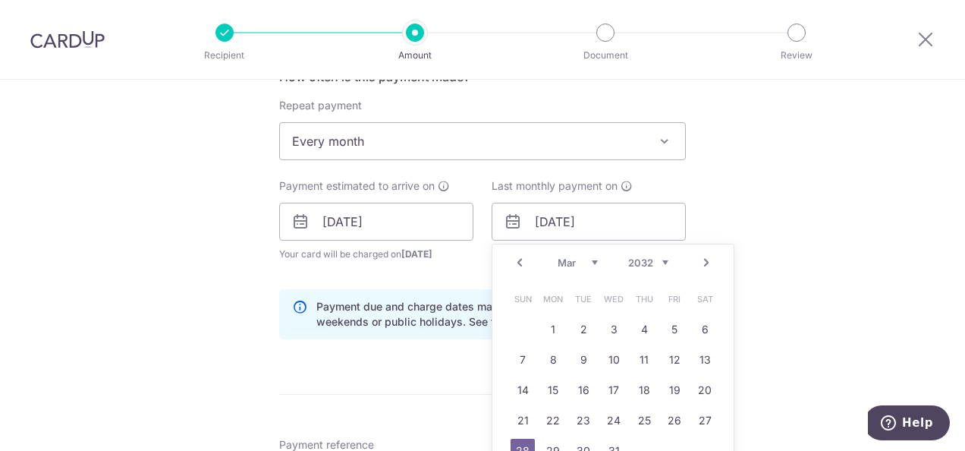
click at [661, 258] on select "2024 2025 2026 2027 2028 2029 2030 2031 2032 2033 2034 2035" at bounding box center [648, 262] width 40 height 12
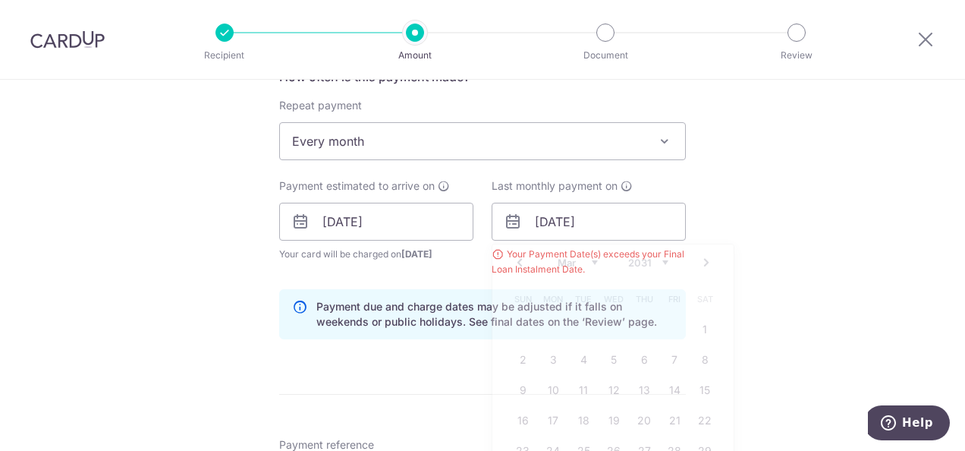
click at [773, 225] on div "Tell us more about your payment Enter payment amount SGD 1,631.00 1631.00 Selec…" at bounding box center [482, 239] width 965 height 1518
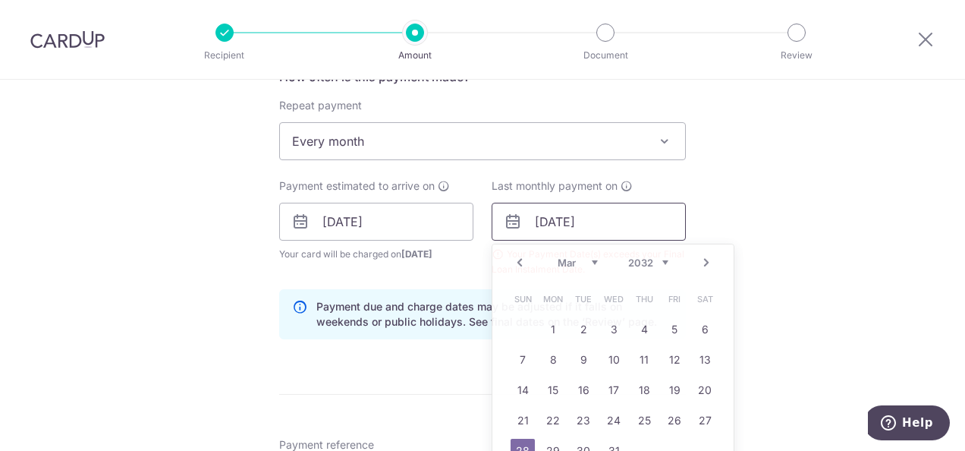
click at [587, 233] on input "[DATE]" at bounding box center [589, 222] width 194 height 38
click at [596, 218] on input "[DATE]" at bounding box center [589, 222] width 194 height 38
type input "[DATE]"
click at [666, 446] on link "28" at bounding box center [674, 450] width 24 height 24
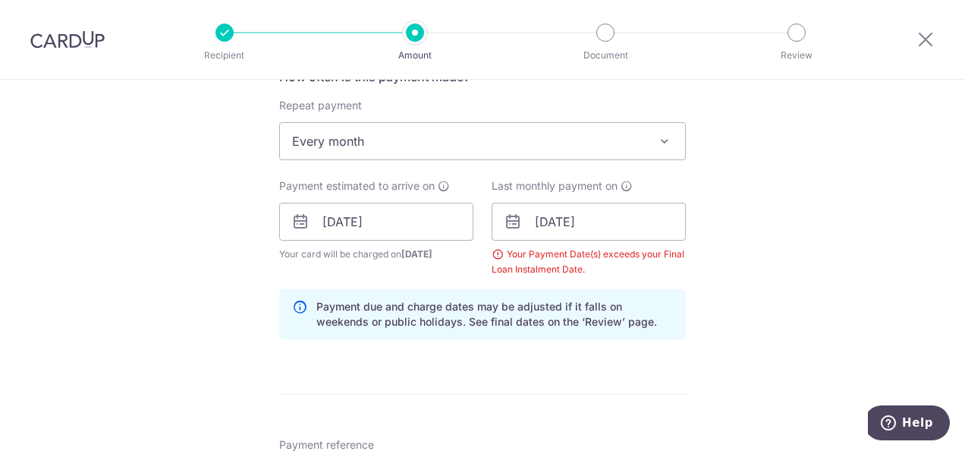
click at [611, 247] on div "Your Payment Date(s) exceeds your Final Loan Instalment Date." at bounding box center [589, 262] width 194 height 30
click at [543, 254] on div "Your Payment Date(s) exceeds your Final Loan Instalment Date." at bounding box center [589, 262] width 194 height 30
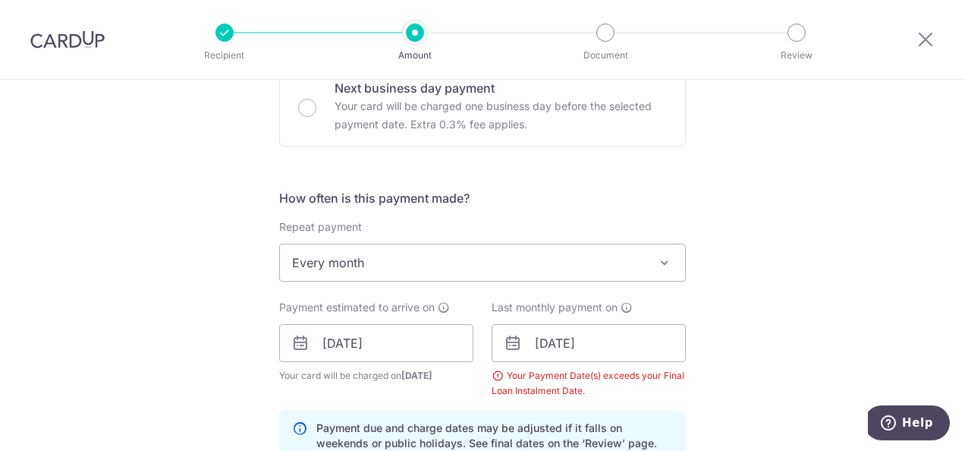
scroll to position [467, 0]
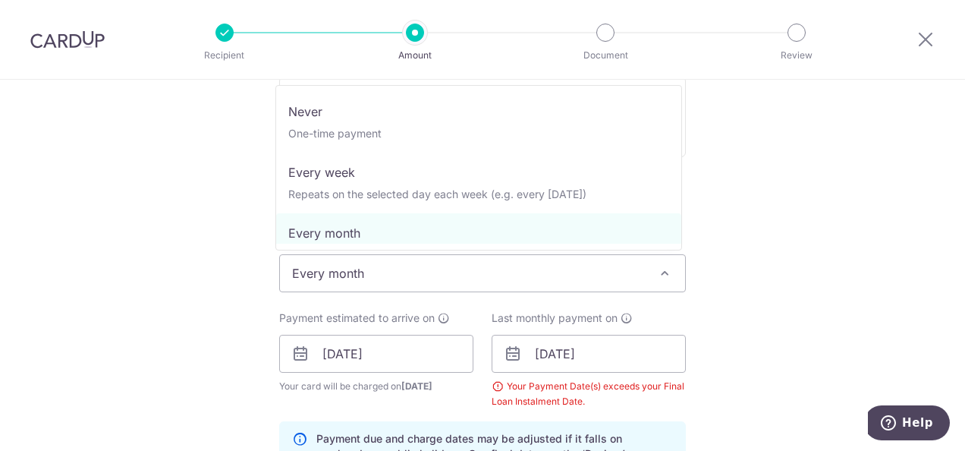
click at [658, 271] on span at bounding box center [664, 273] width 18 height 18
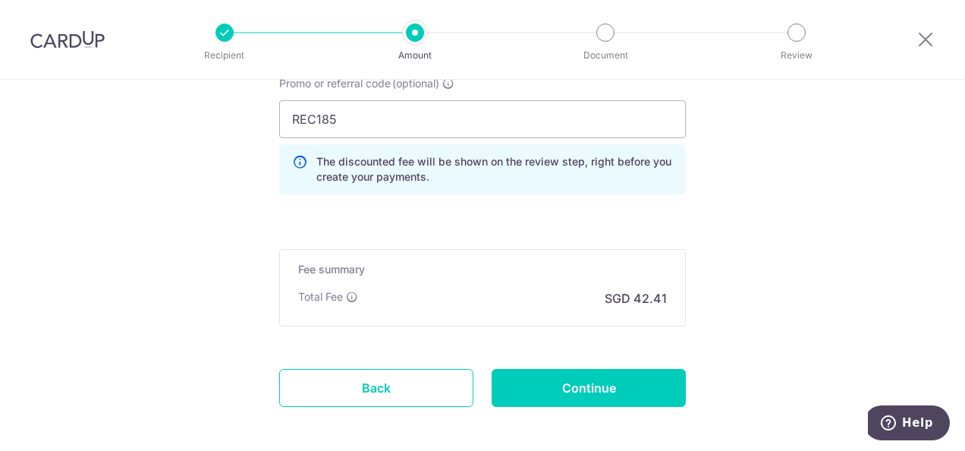
scroll to position [1086, 0]
